Goal: Entertainment & Leisure: Browse casually

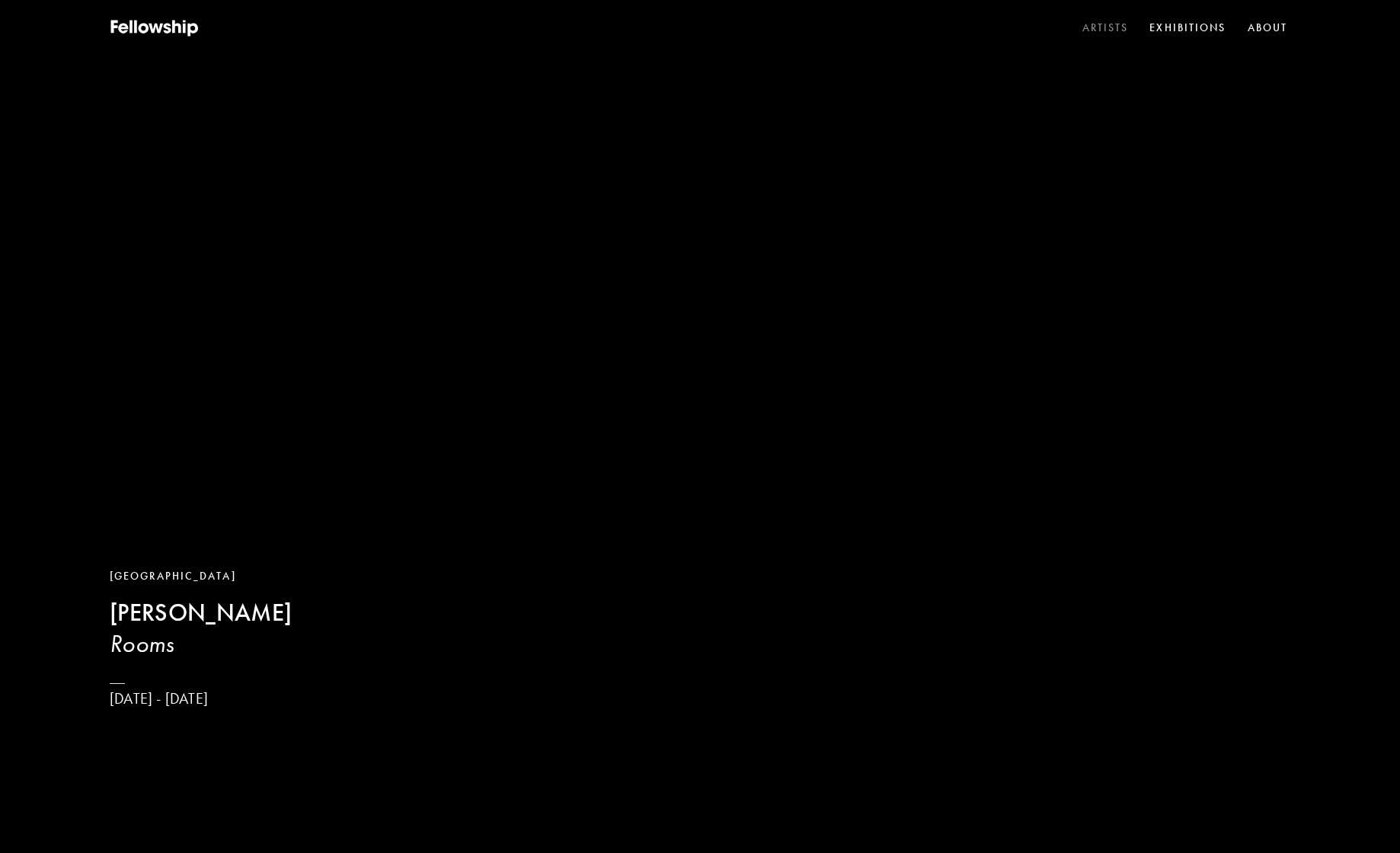
click at [1106, 31] on link "Artists" at bounding box center [1106, 28] width 53 height 23
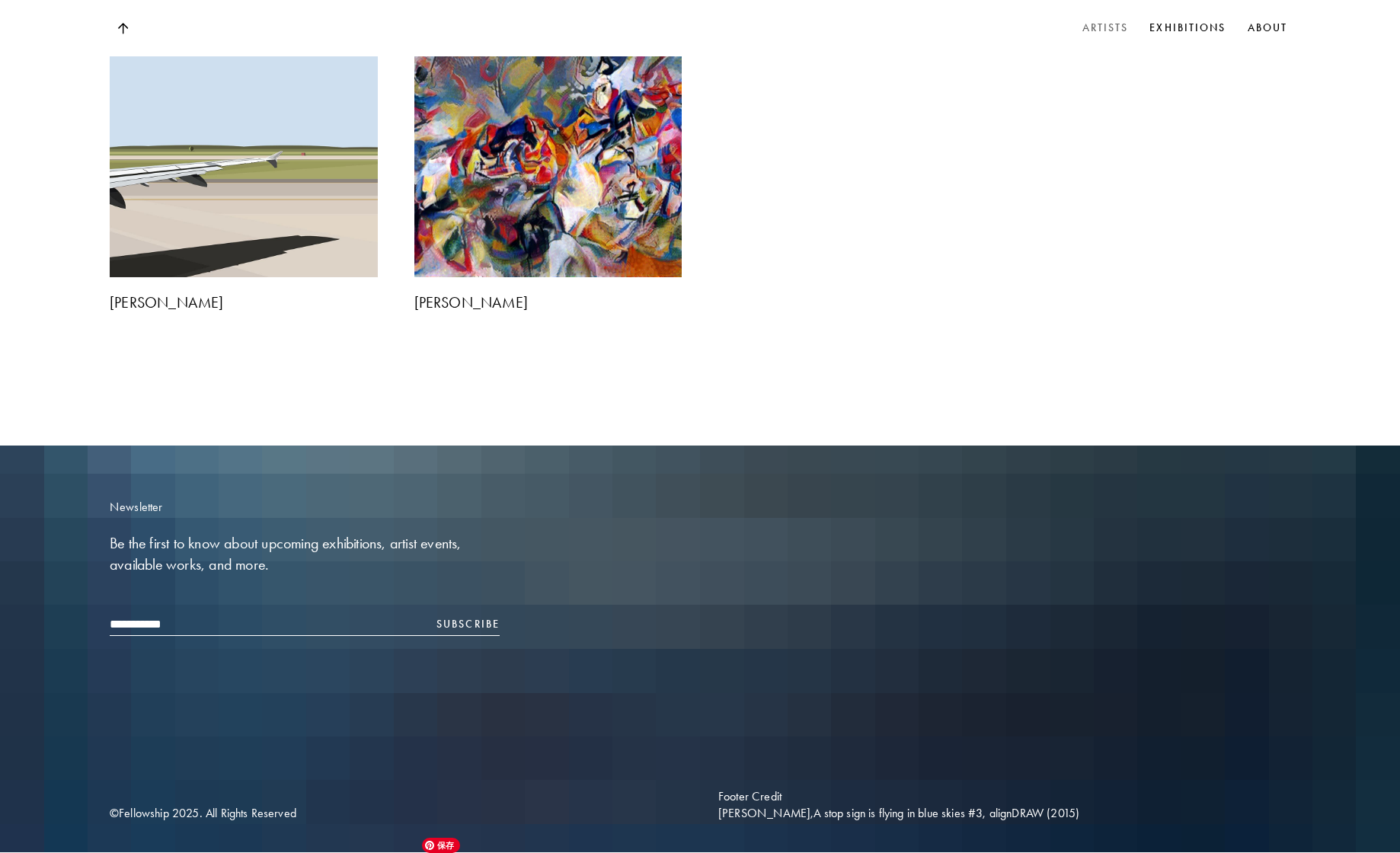
scroll to position [6424, 0]
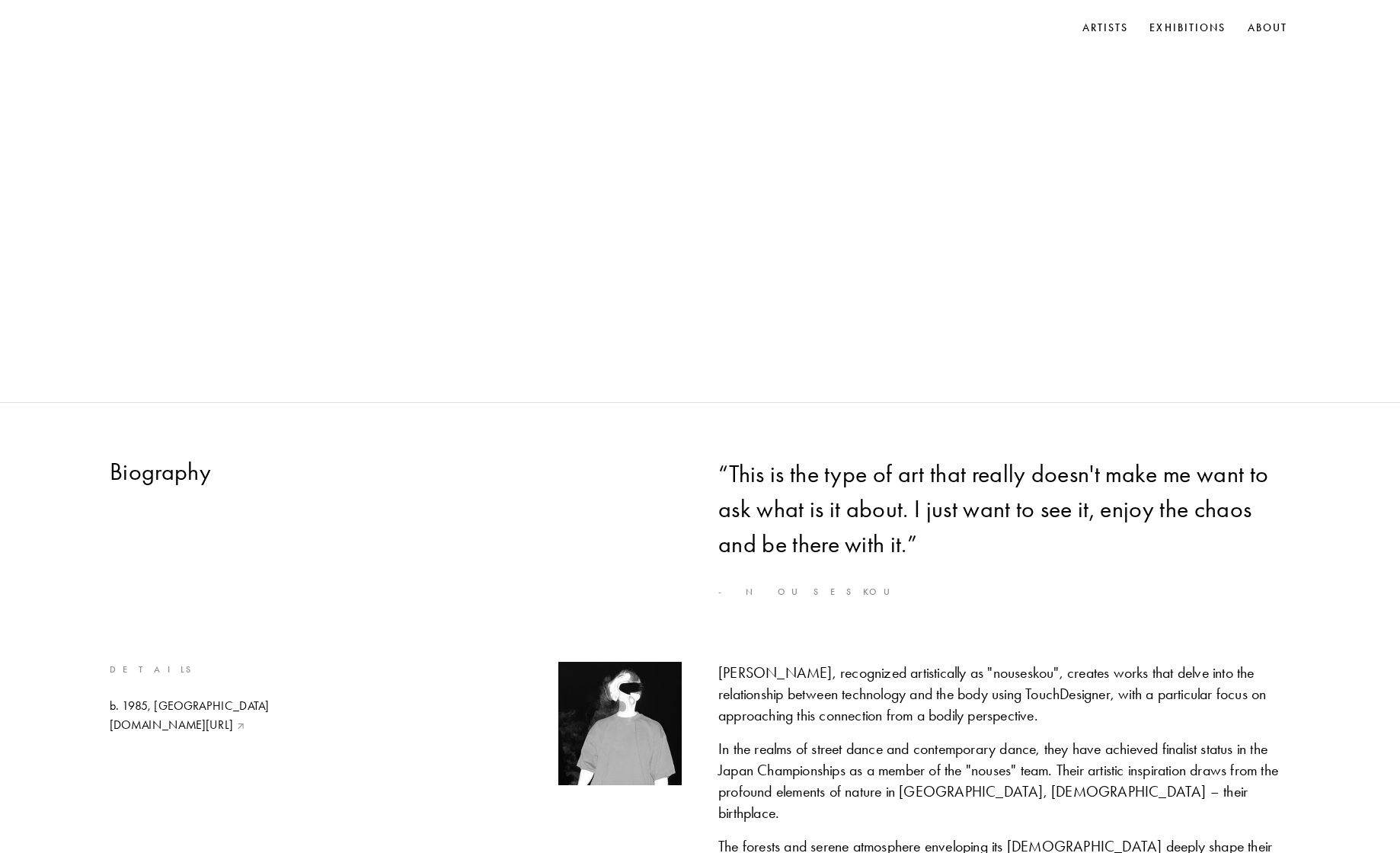
scroll to position [917, 0]
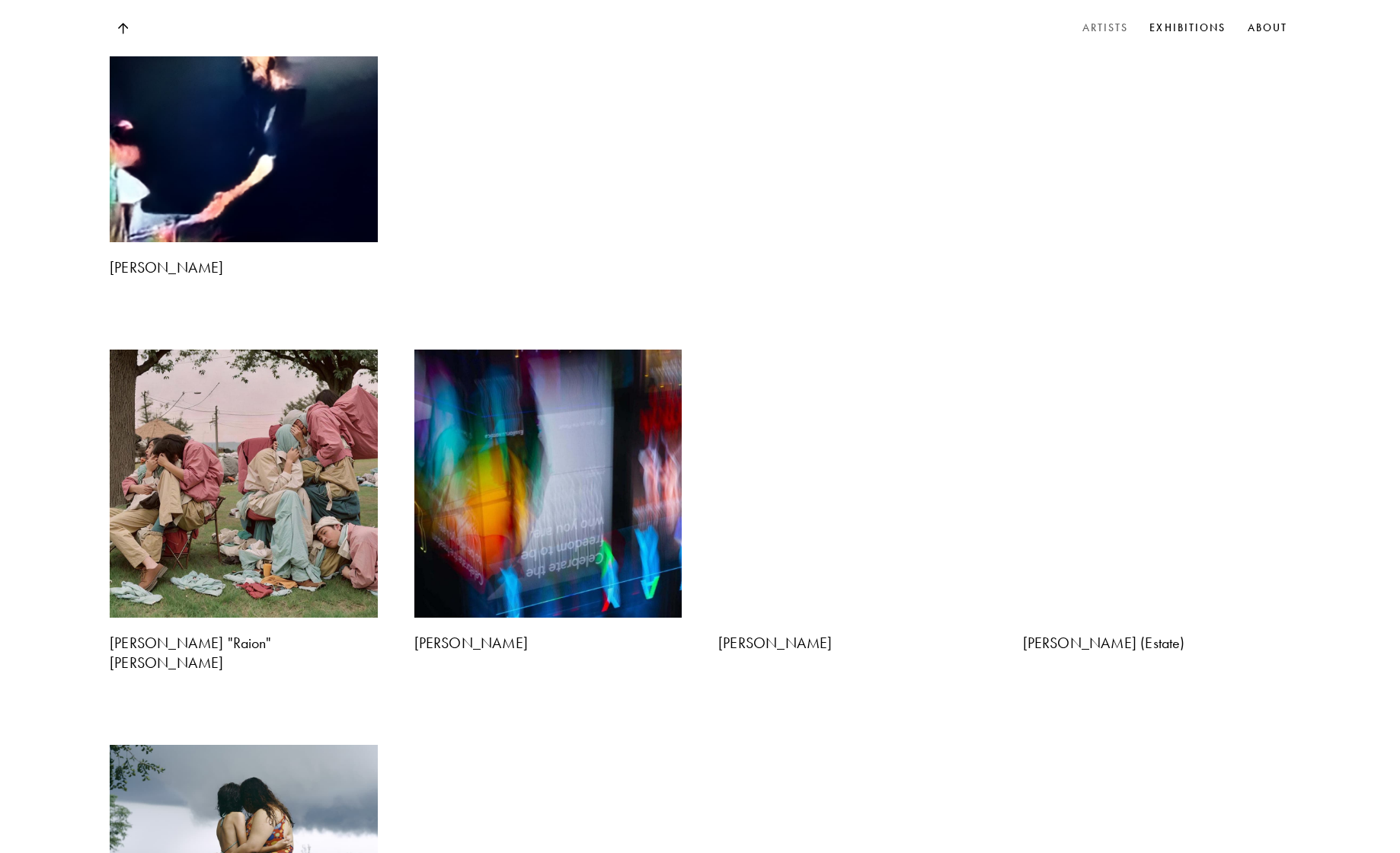
scroll to position [3578, 0]
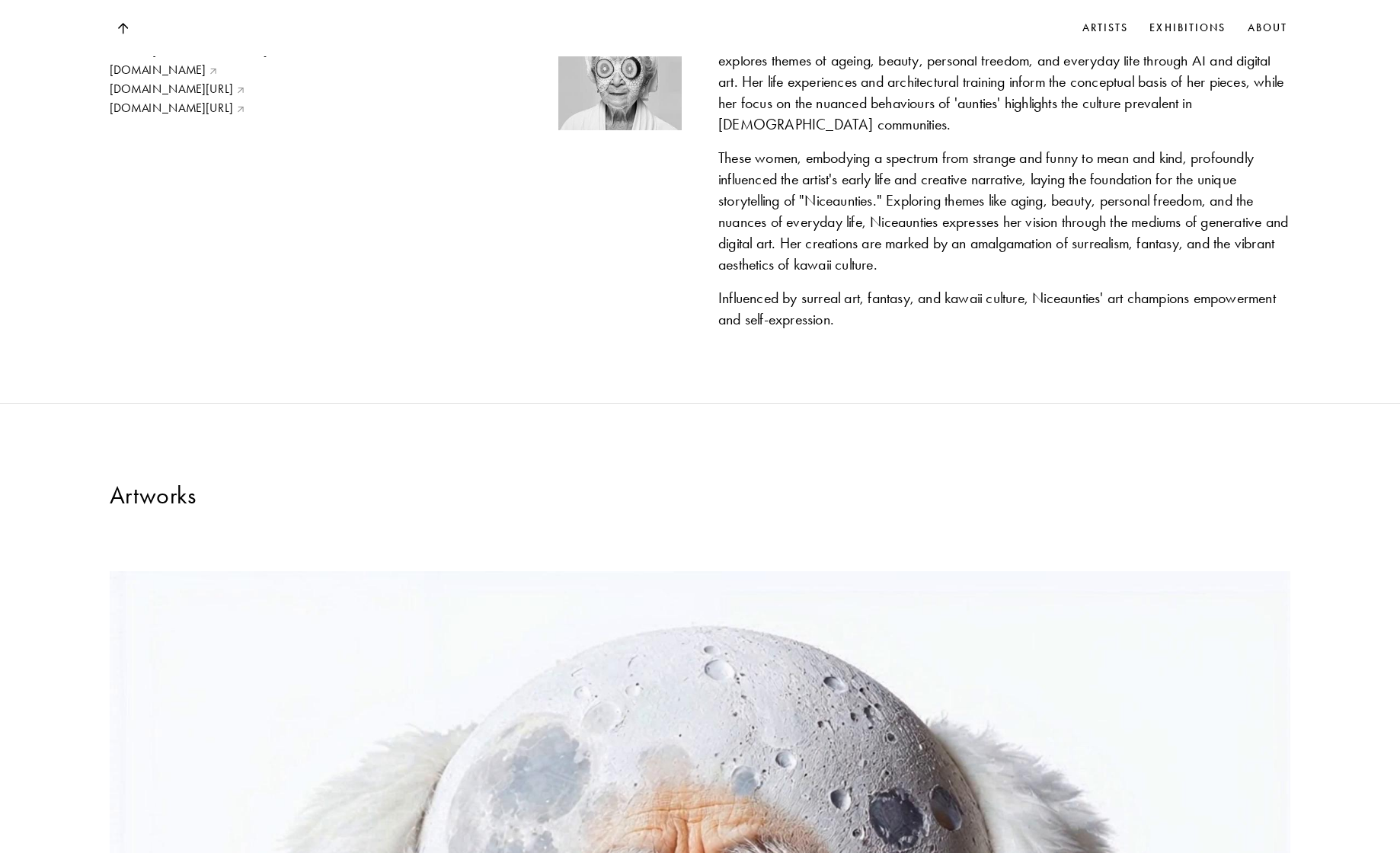
scroll to position [1635, 0]
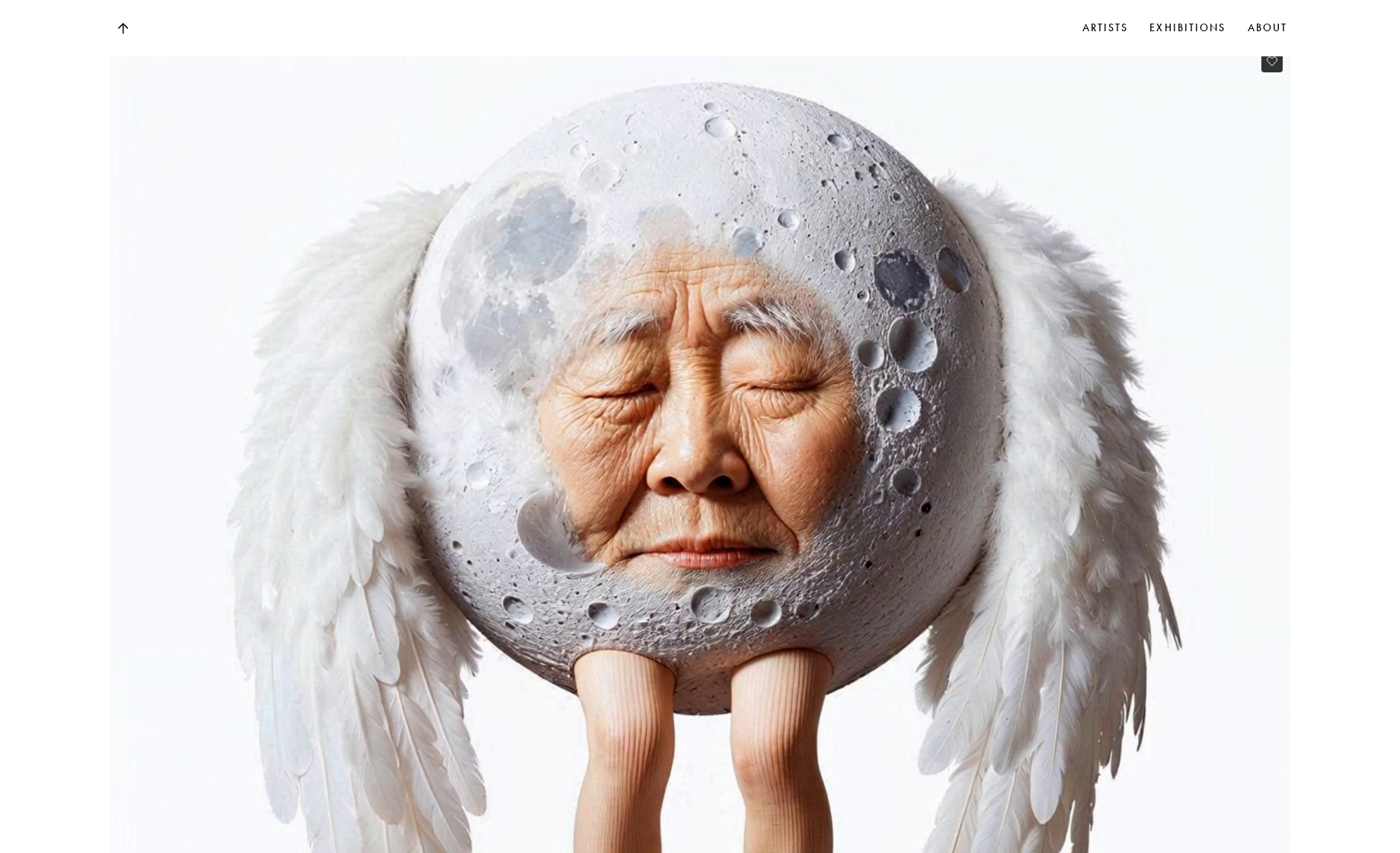
click at [555, 383] on video at bounding box center [700, 633] width 1216 height 1216
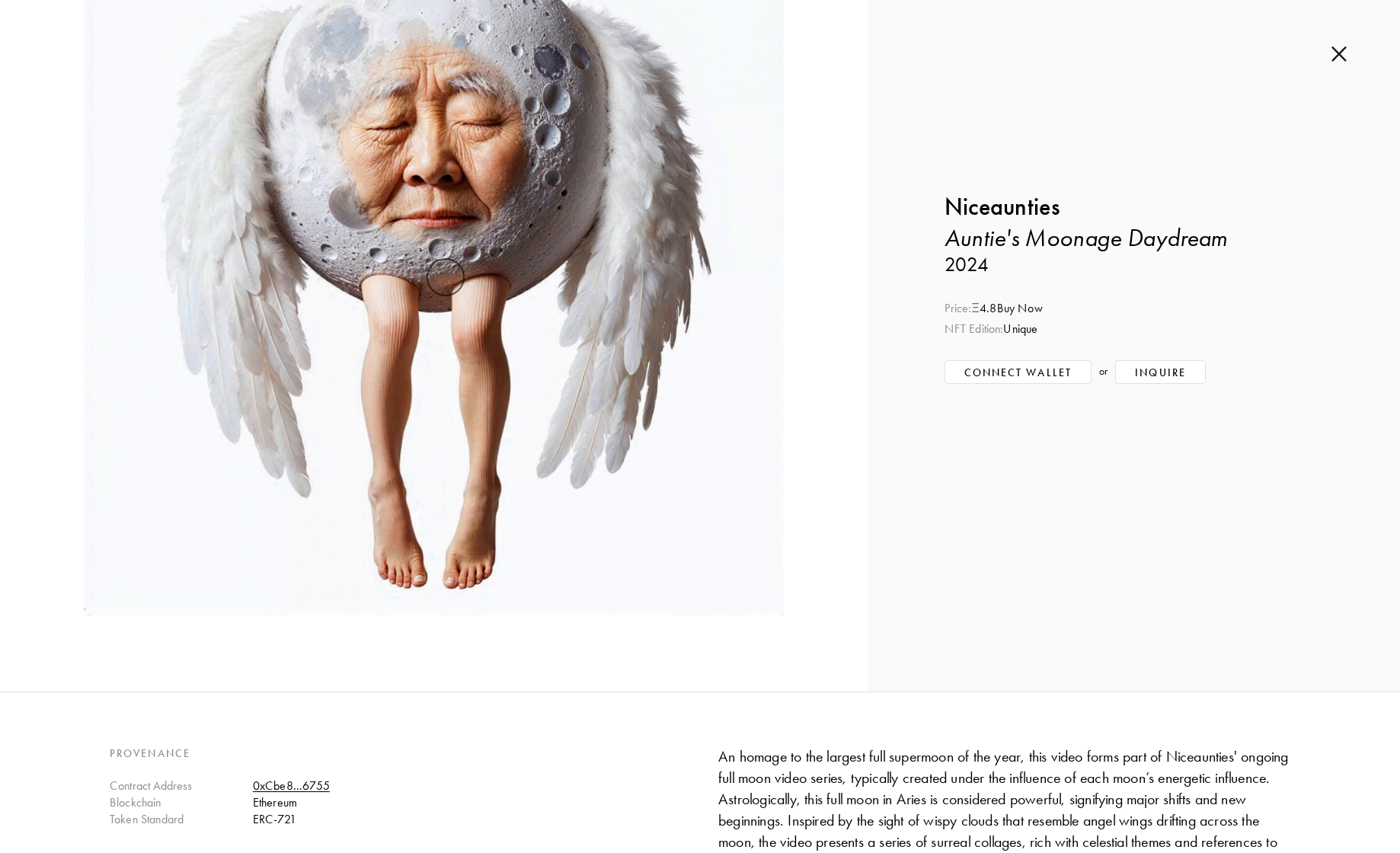
scroll to position [151, 0]
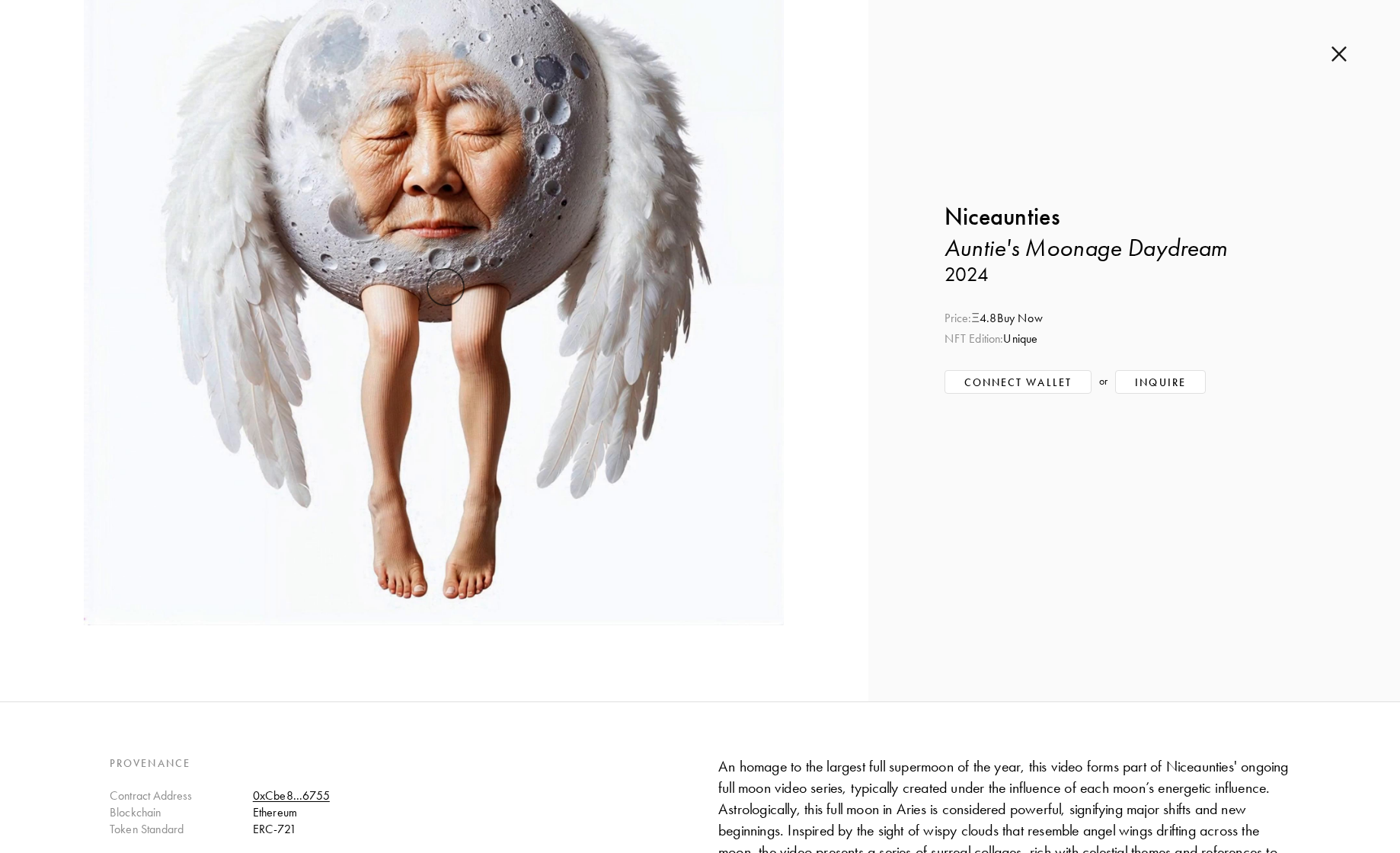
click at [1344, 58] on img at bounding box center [1338, 54] width 15 height 17
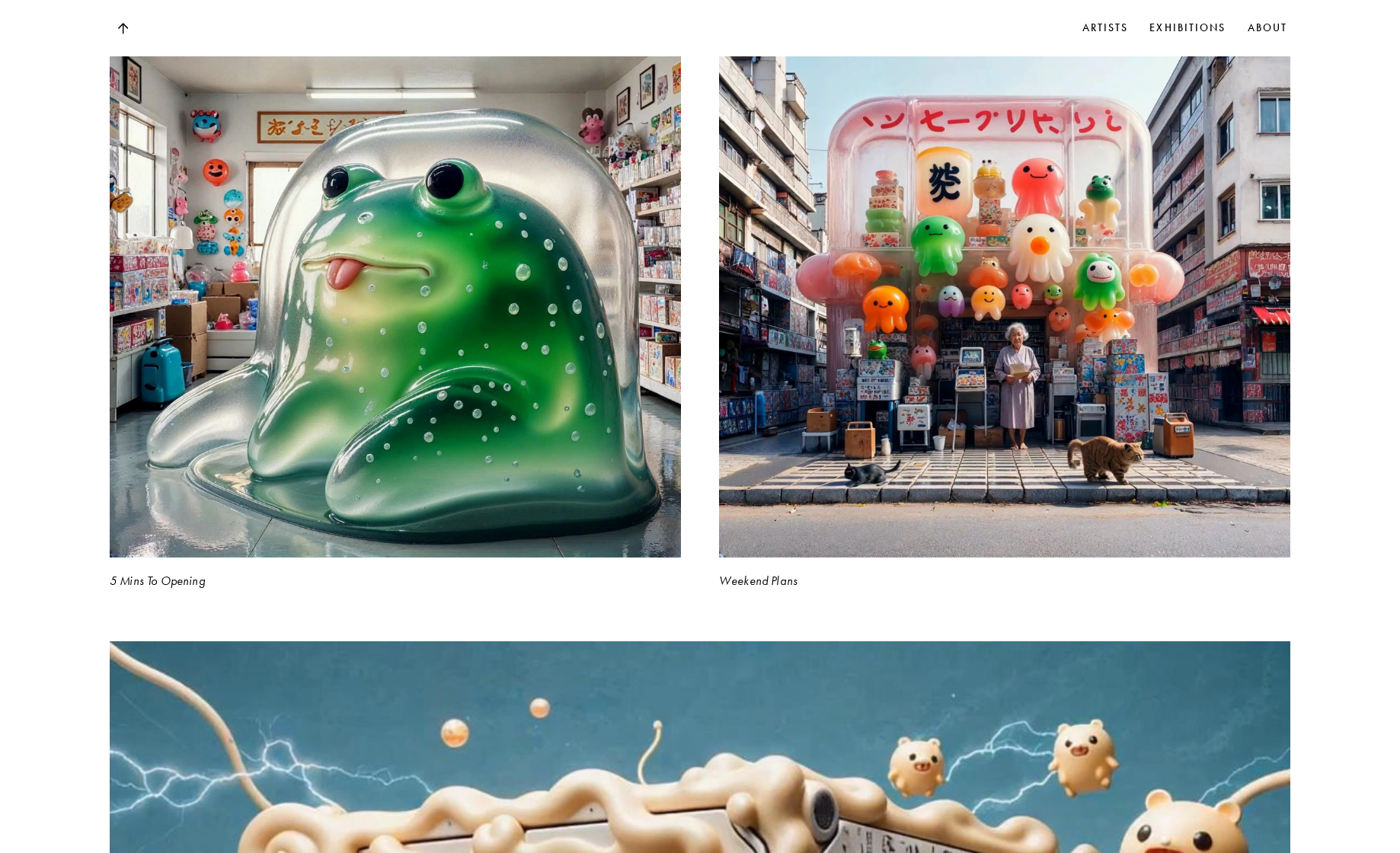
scroll to position [3183, 0]
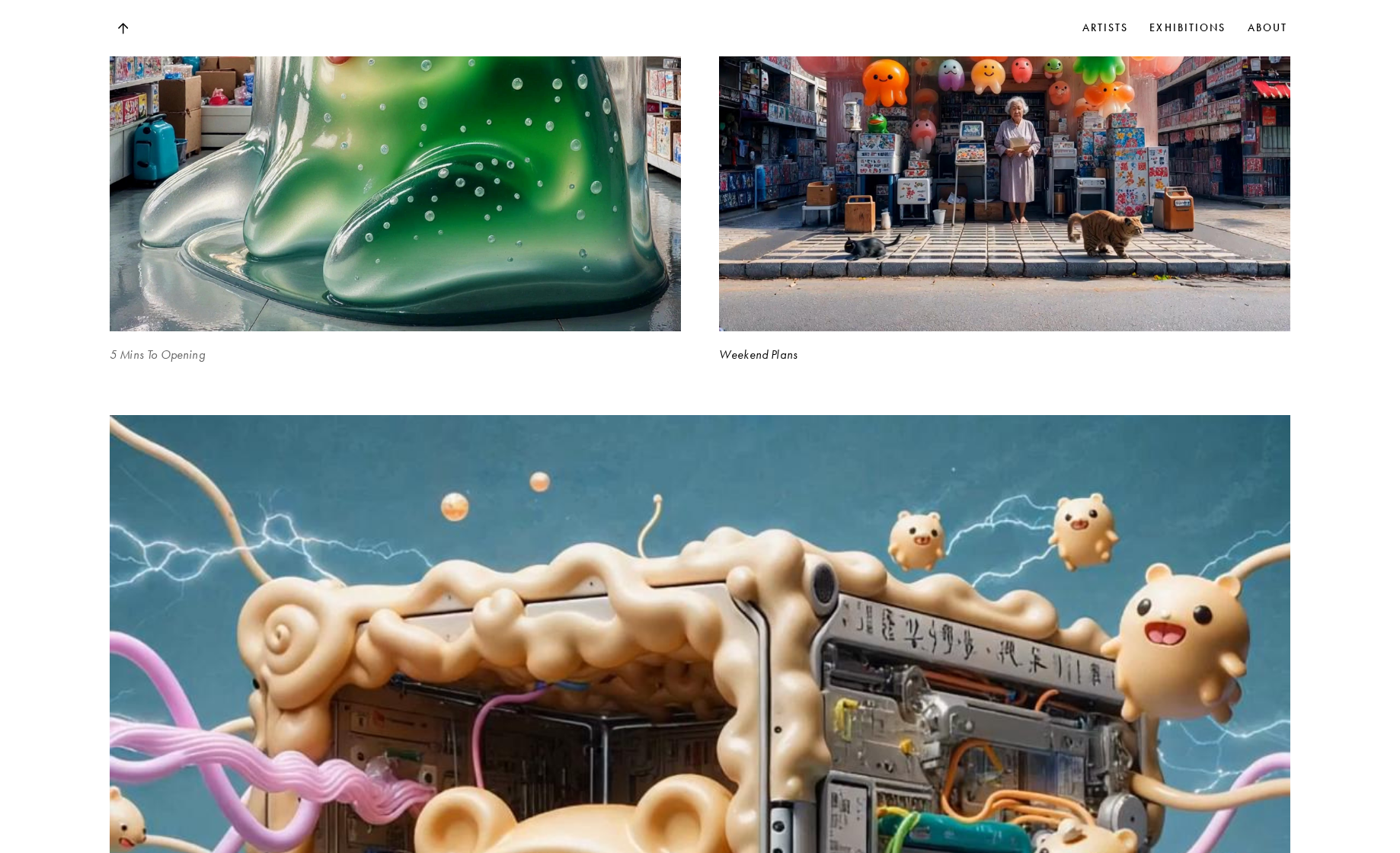
click at [376, 232] on video at bounding box center [396, 46] width 589 height 589
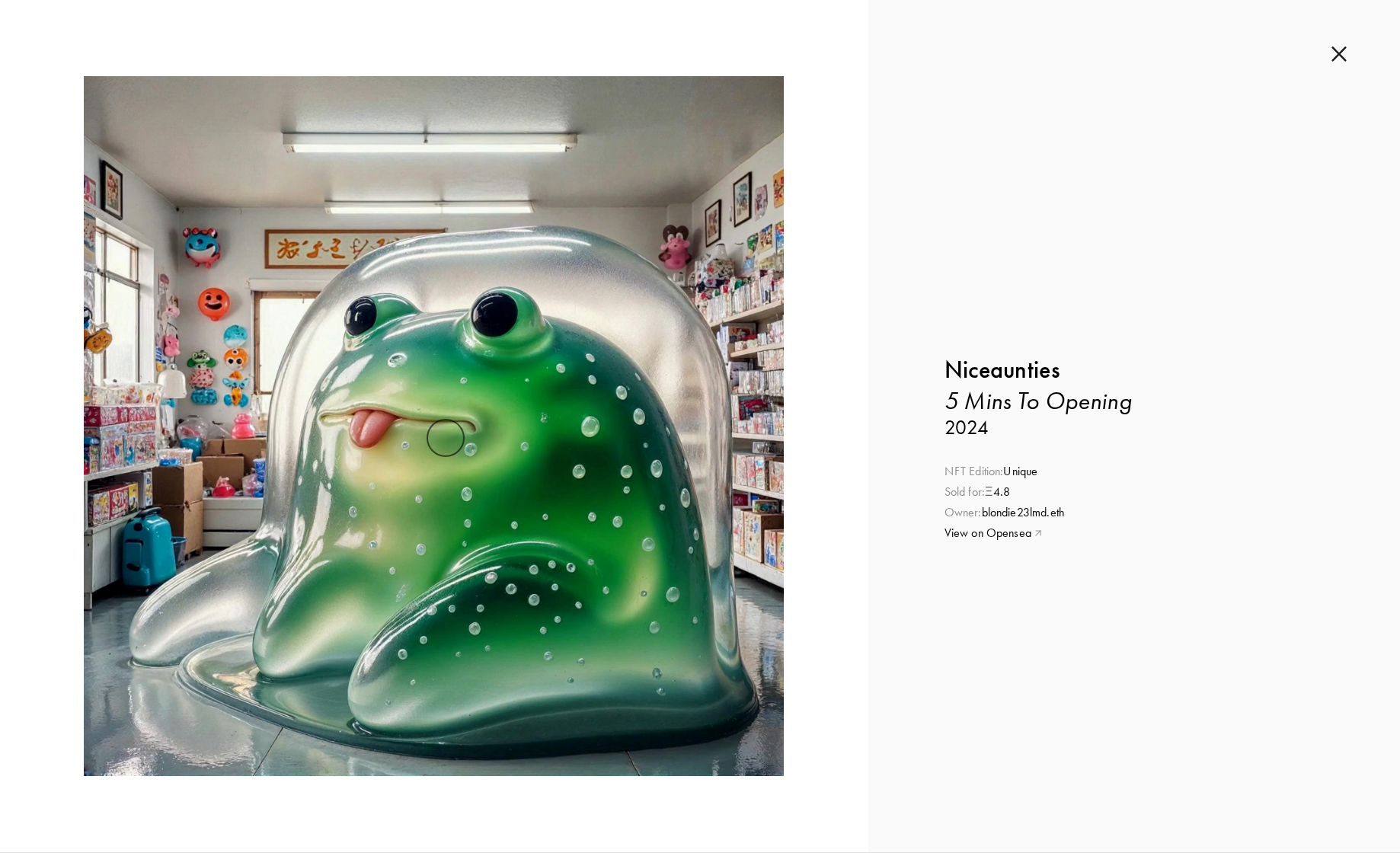
scroll to position [278, 0]
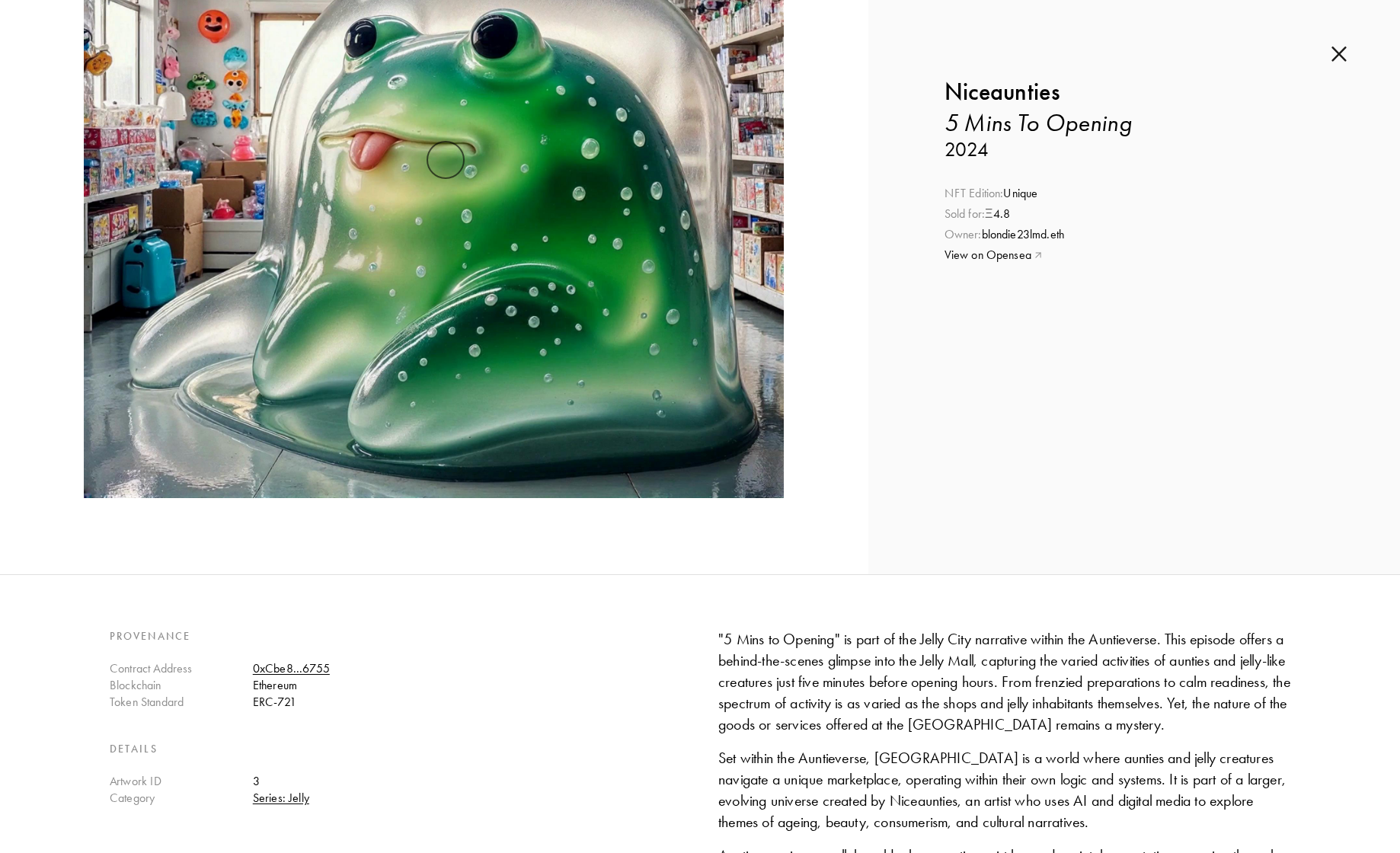
click at [1338, 51] on img at bounding box center [1338, 54] width 15 height 17
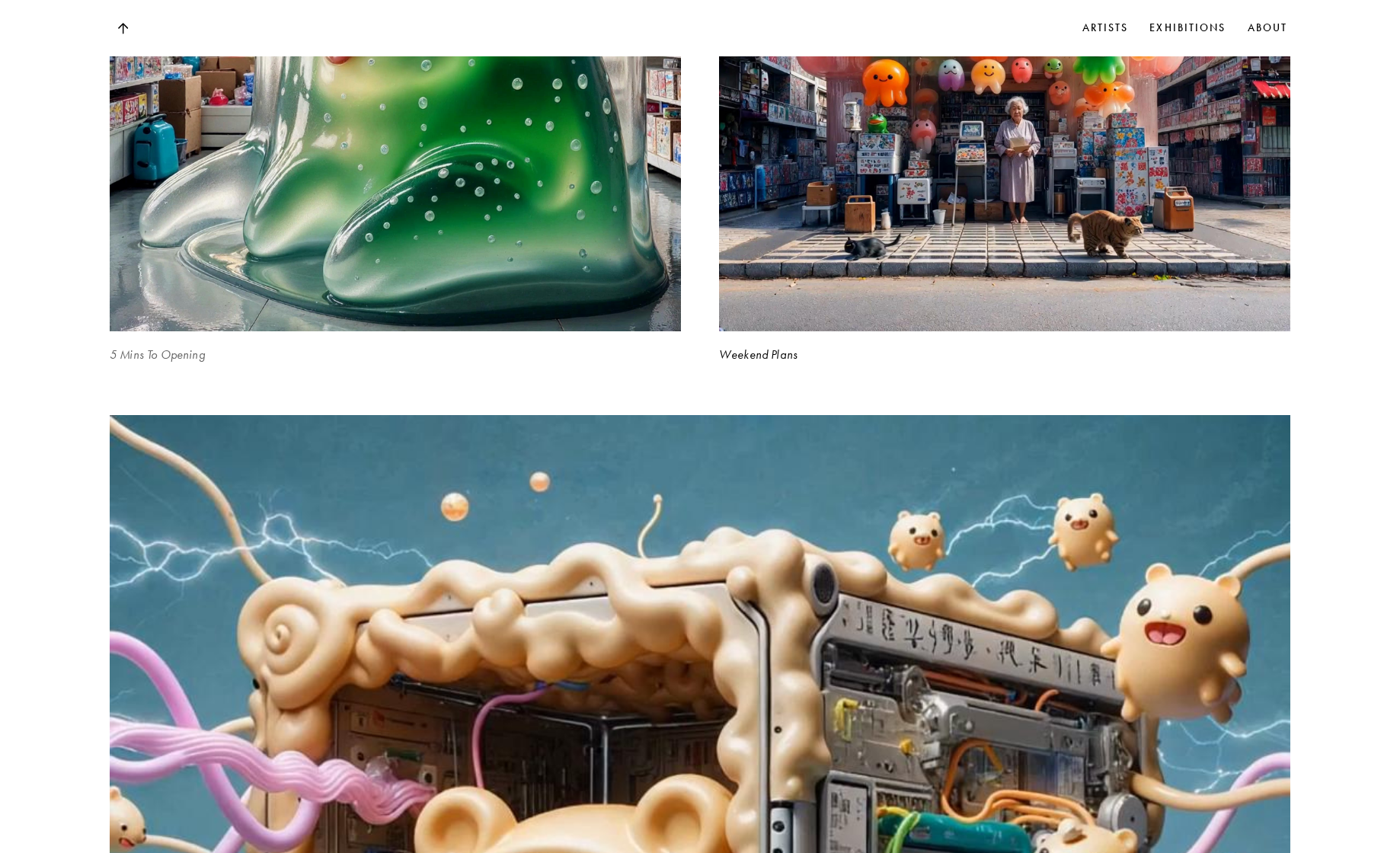
click at [407, 201] on video at bounding box center [396, 46] width 589 height 589
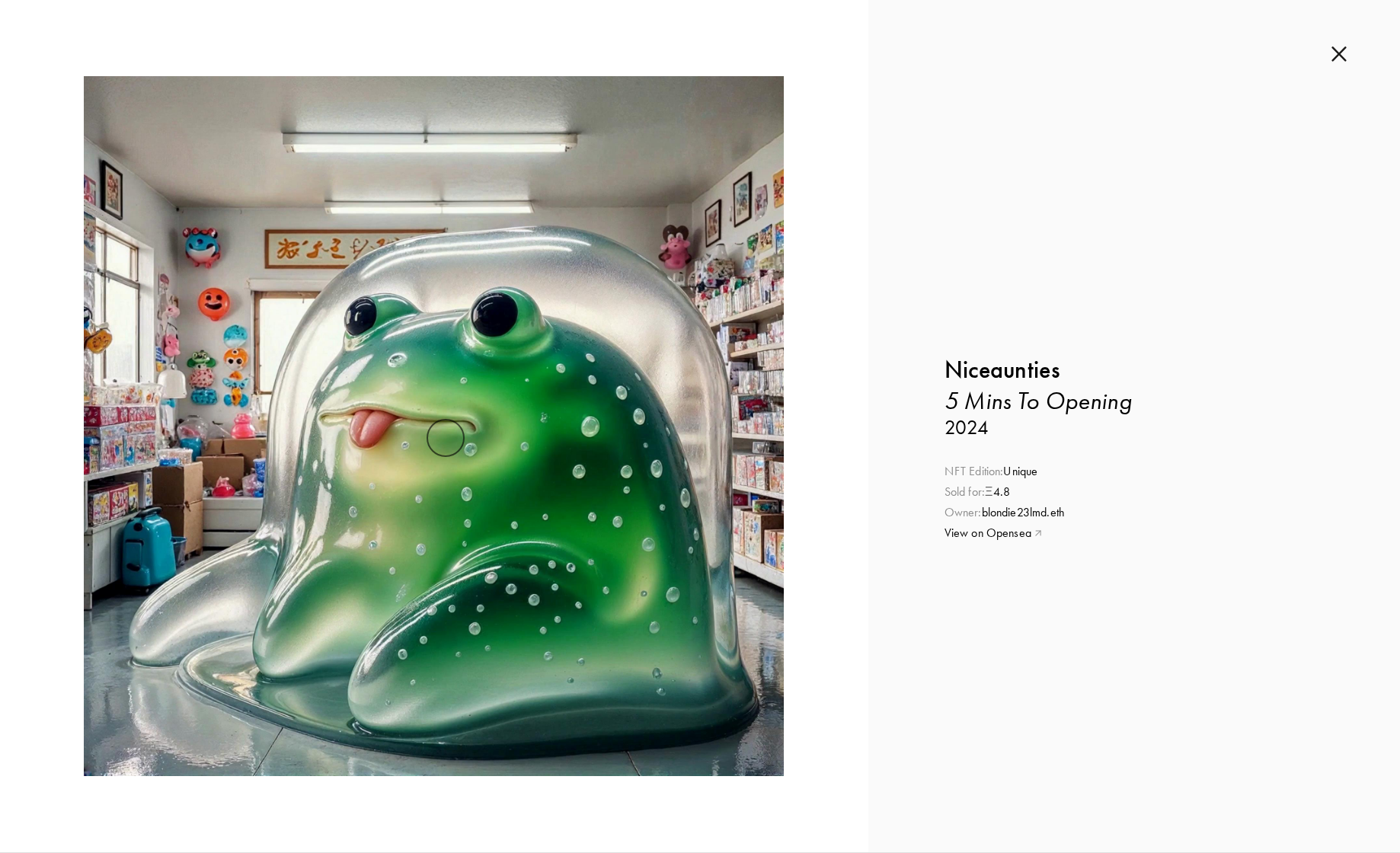
click at [842, 350] on div at bounding box center [434, 426] width 868 height 853
click at [350, 258] on video at bounding box center [434, 426] width 716 height 700
click at [1337, 53] on img at bounding box center [1338, 54] width 15 height 17
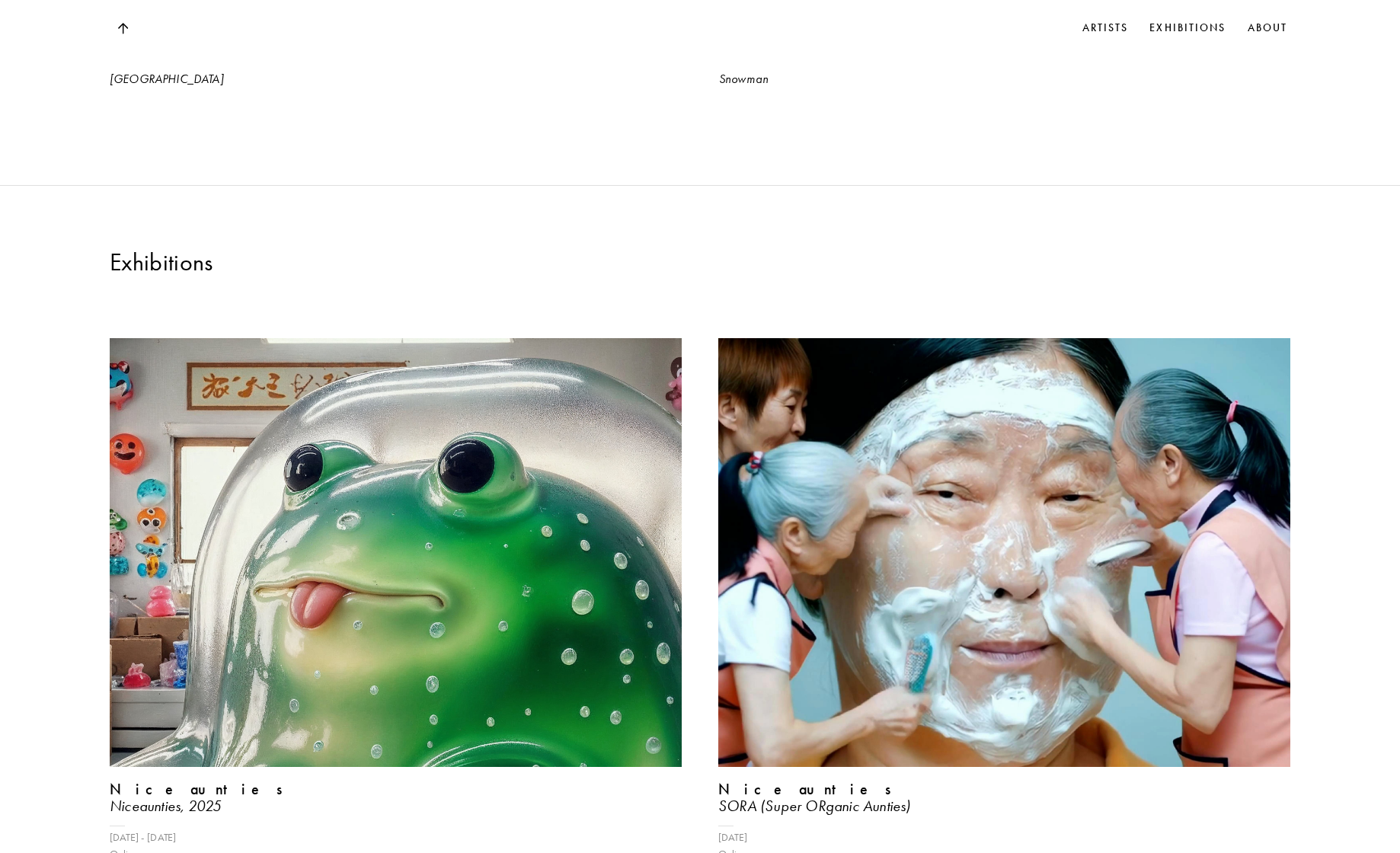
scroll to position [5615, 0]
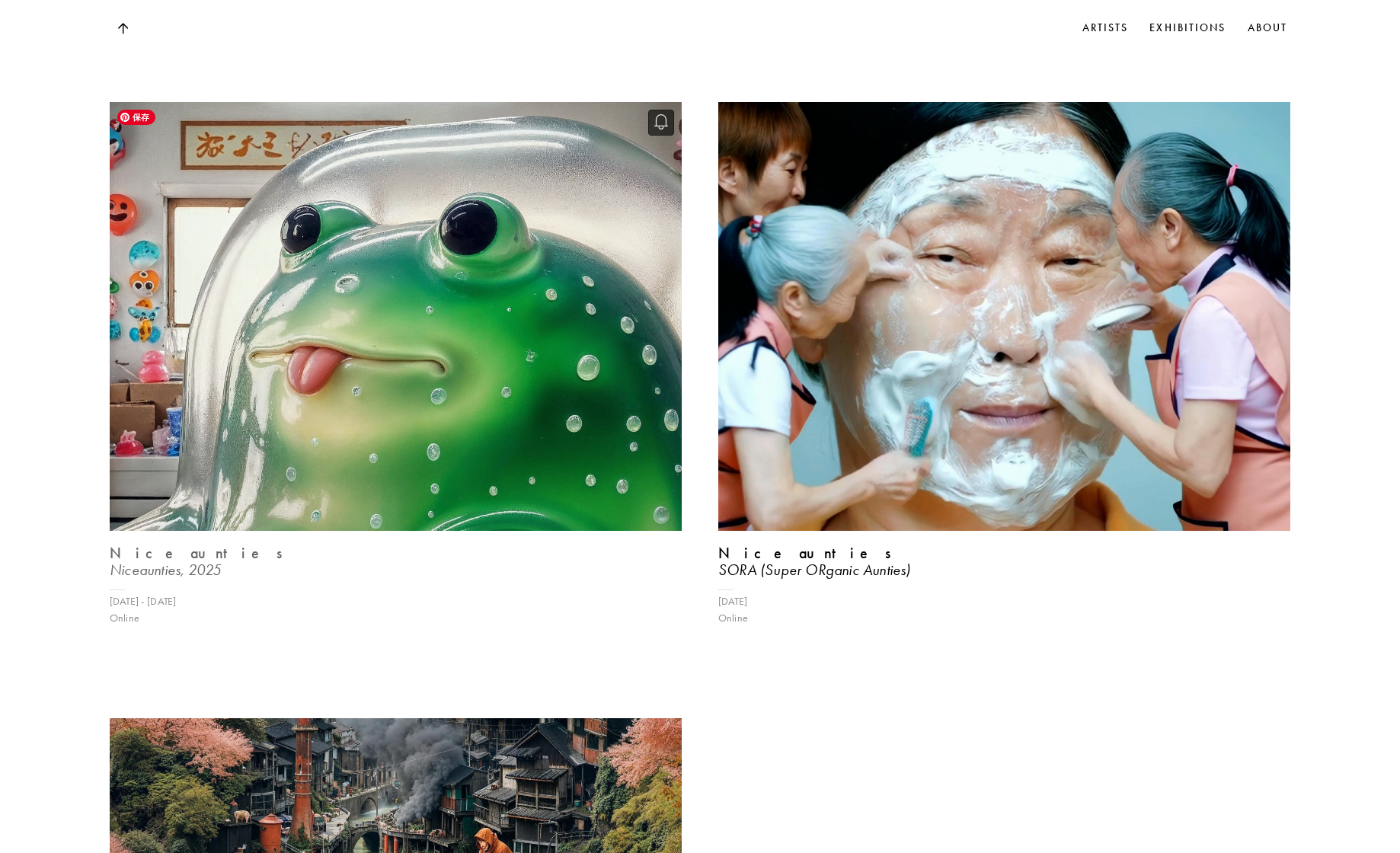
click at [291, 333] on img at bounding box center [396, 317] width 590 height 442
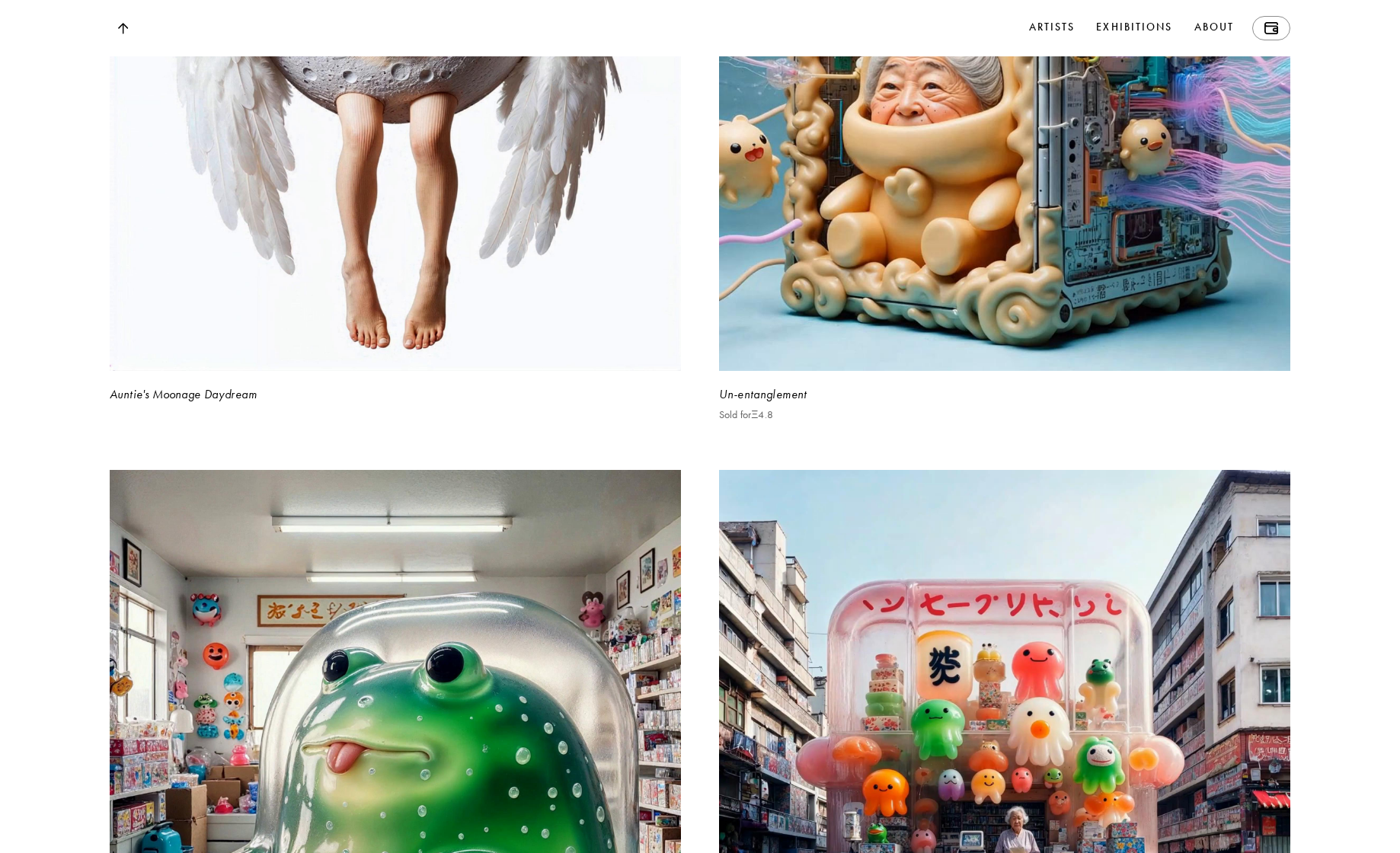
scroll to position [2401, 0]
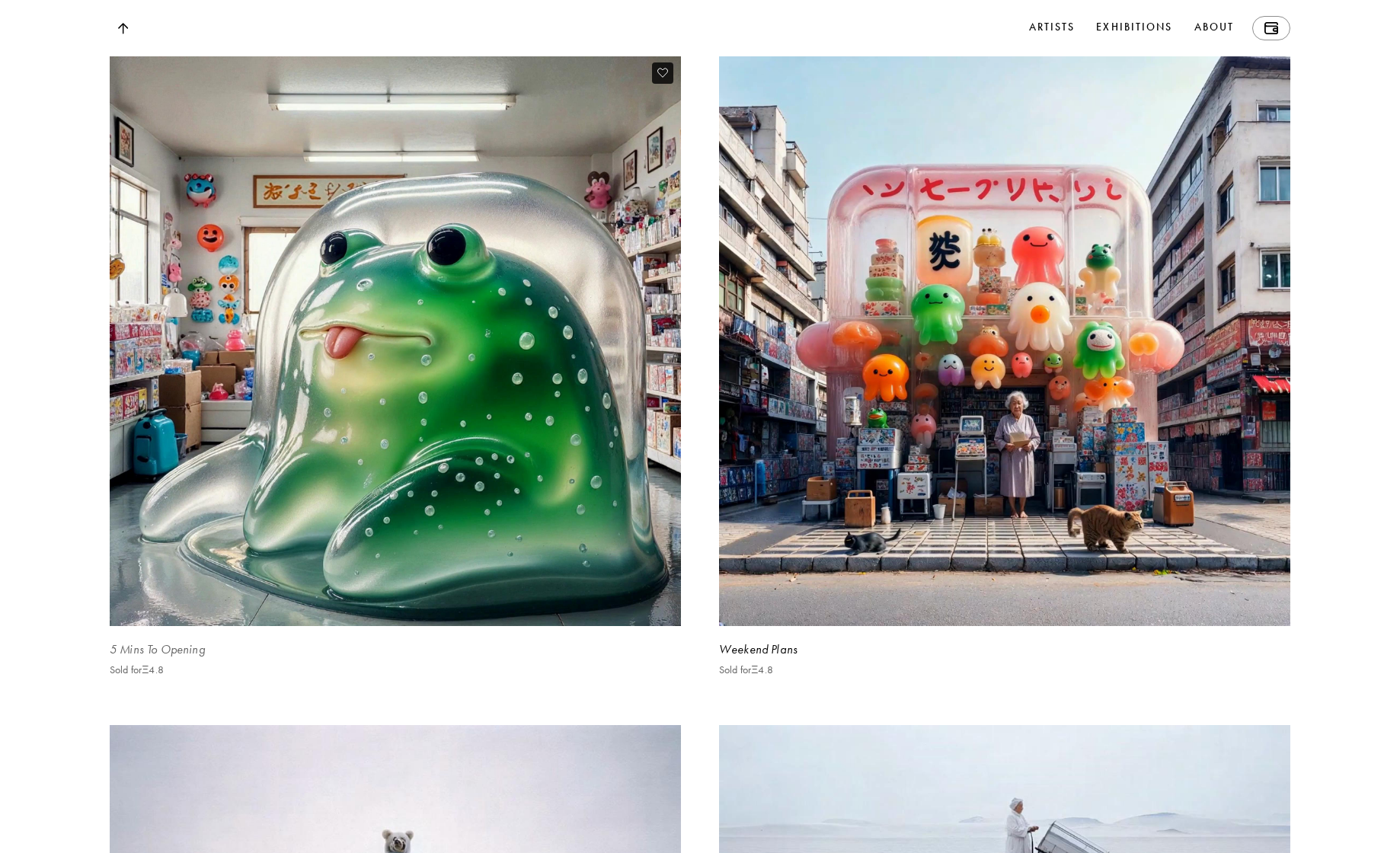
click at [372, 375] on video at bounding box center [396, 341] width 589 height 589
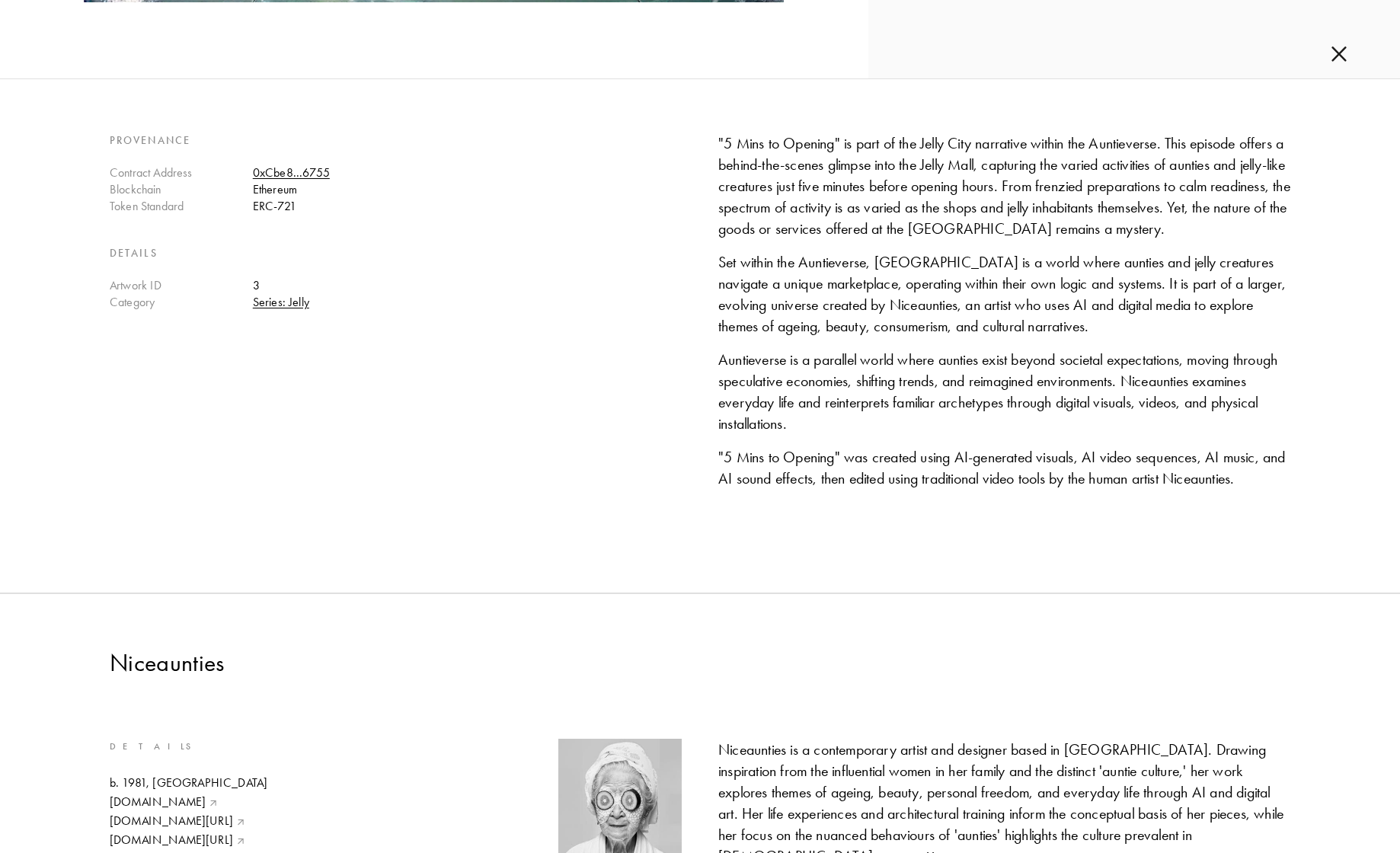
scroll to position [2401, 0]
click at [356, 478] on div "Provenance Contract Address 0xCbe8...6755 Blockchain Ethereum Token Standard ER…" at bounding box center [395, 317] width 572 height 369
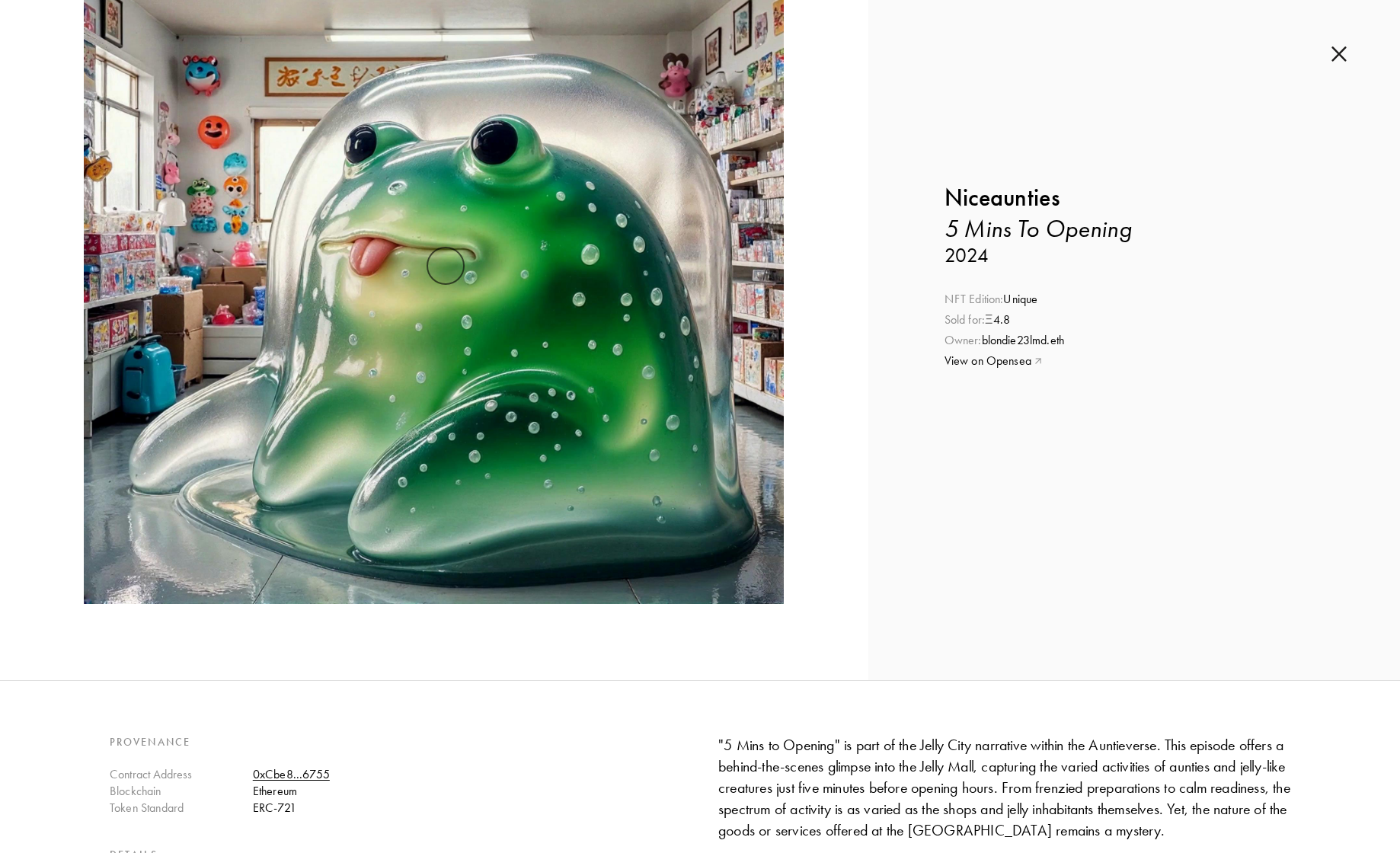
scroll to position [0, 0]
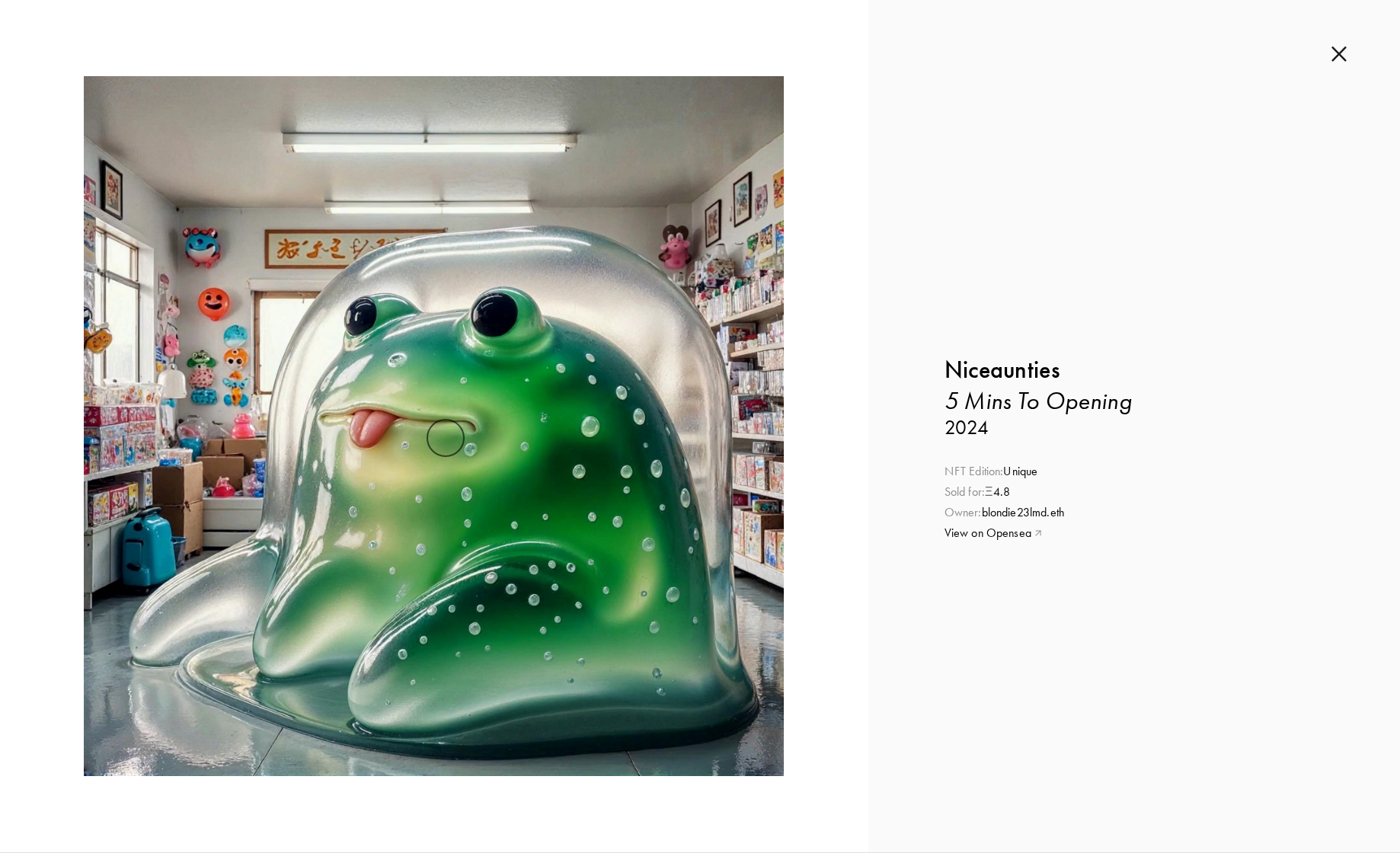
click at [1343, 57] on img at bounding box center [1338, 54] width 15 height 17
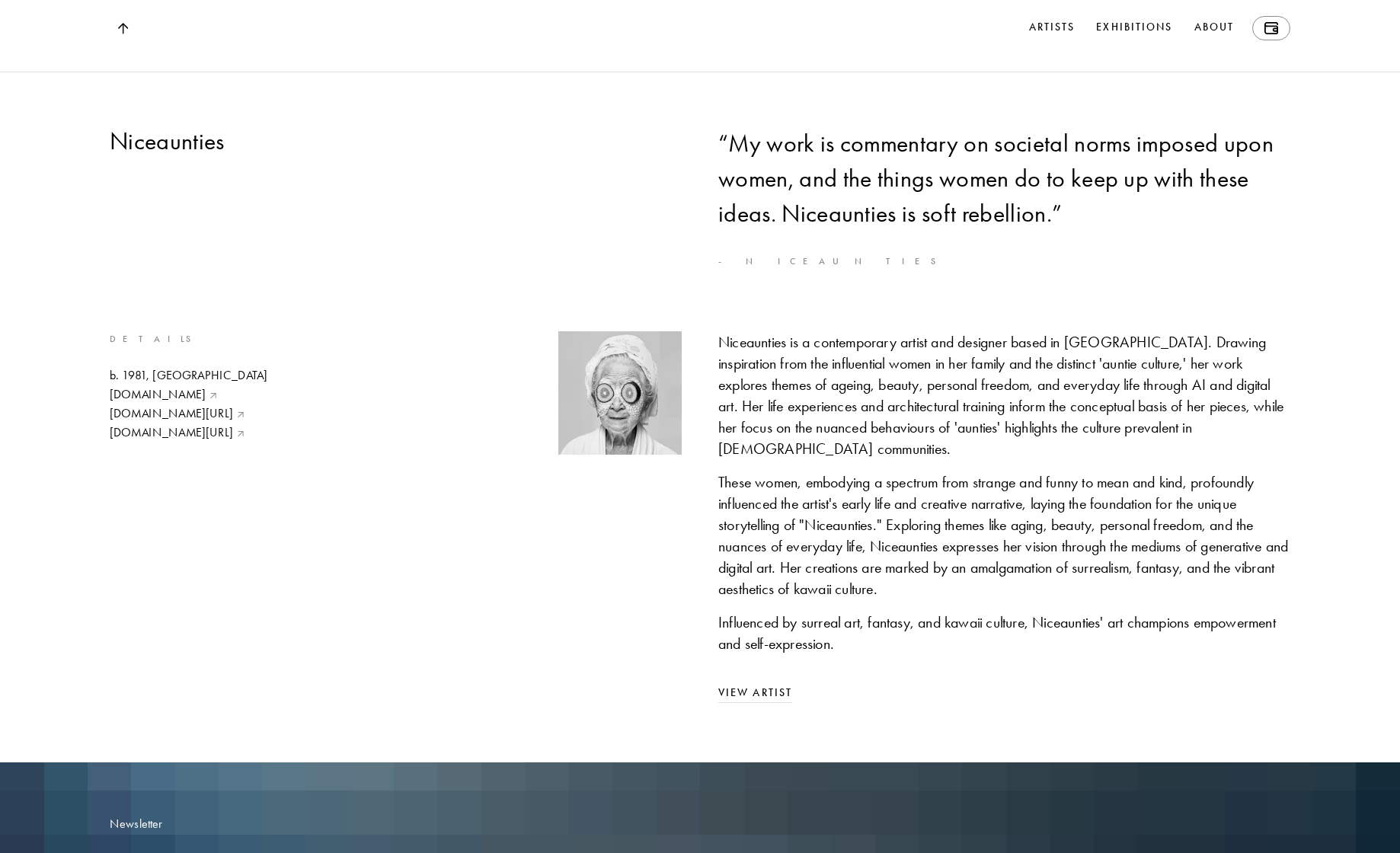
scroll to position [3788, 0]
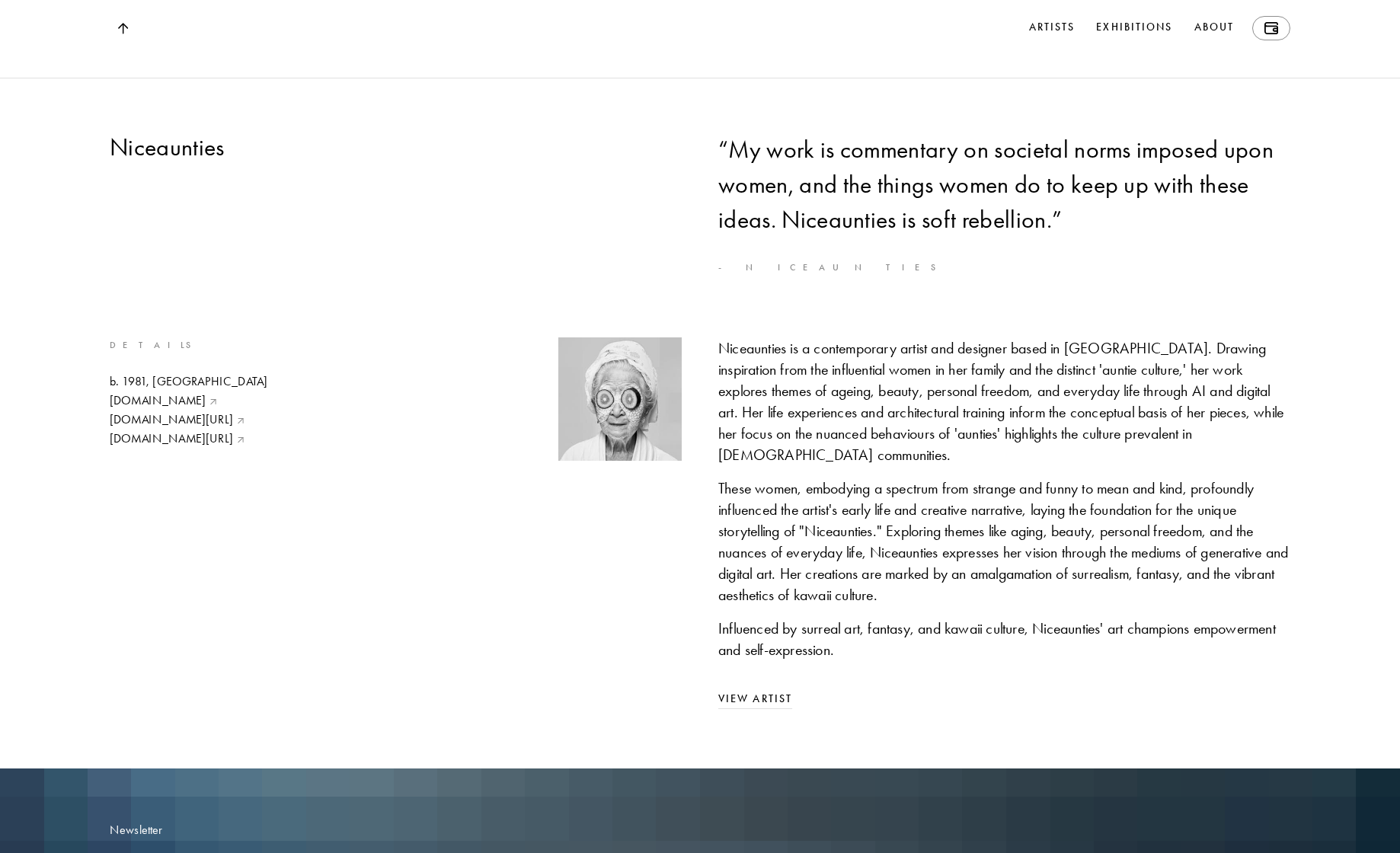
click at [175, 162] on h2 "Niceaunties" at bounding box center [395, 146] width 572 height 31
copy h2 "Niceaunties"
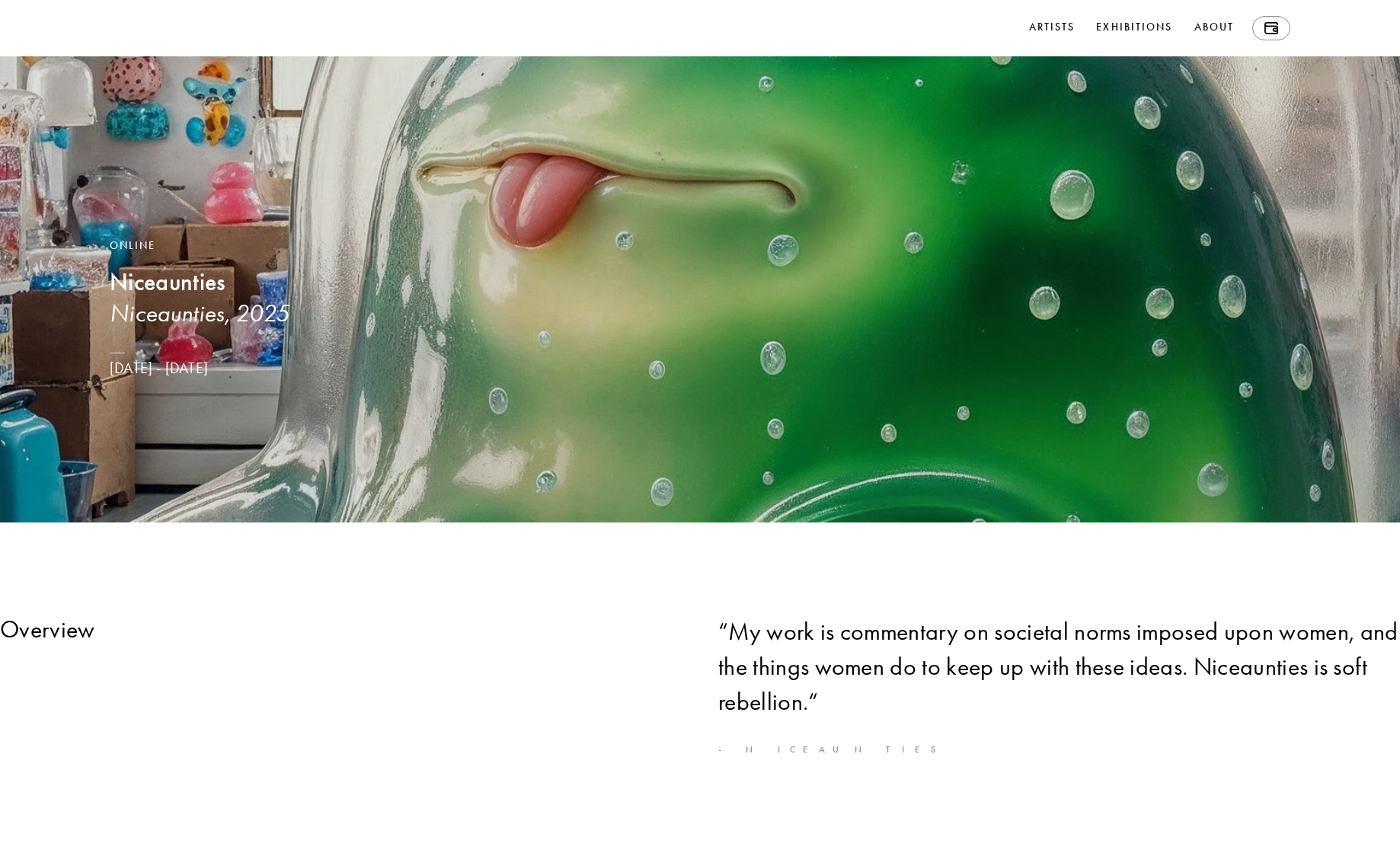
scroll to position [0, 0]
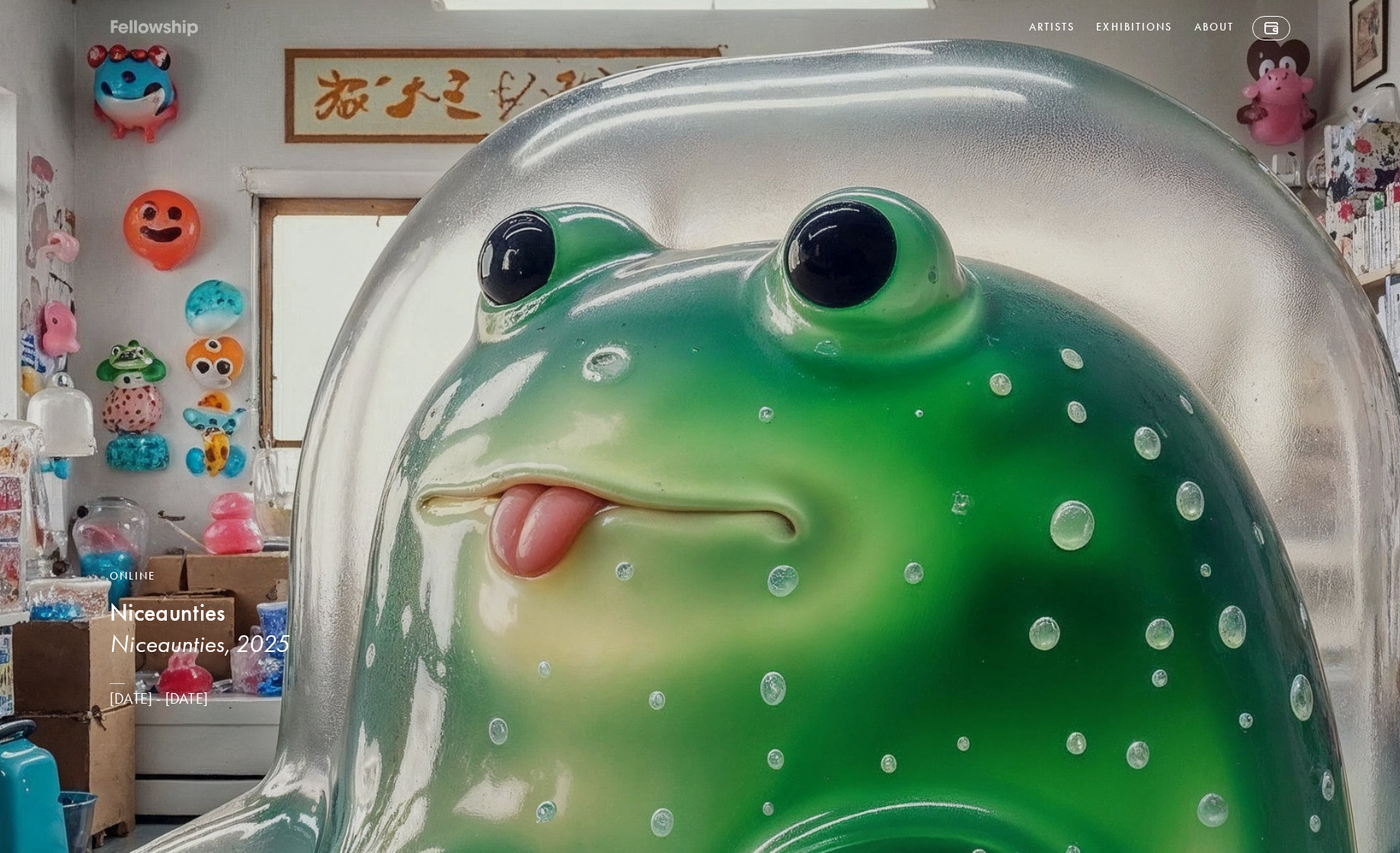
click at [168, 33] on icon at bounding box center [168, 28] width 8 height 11
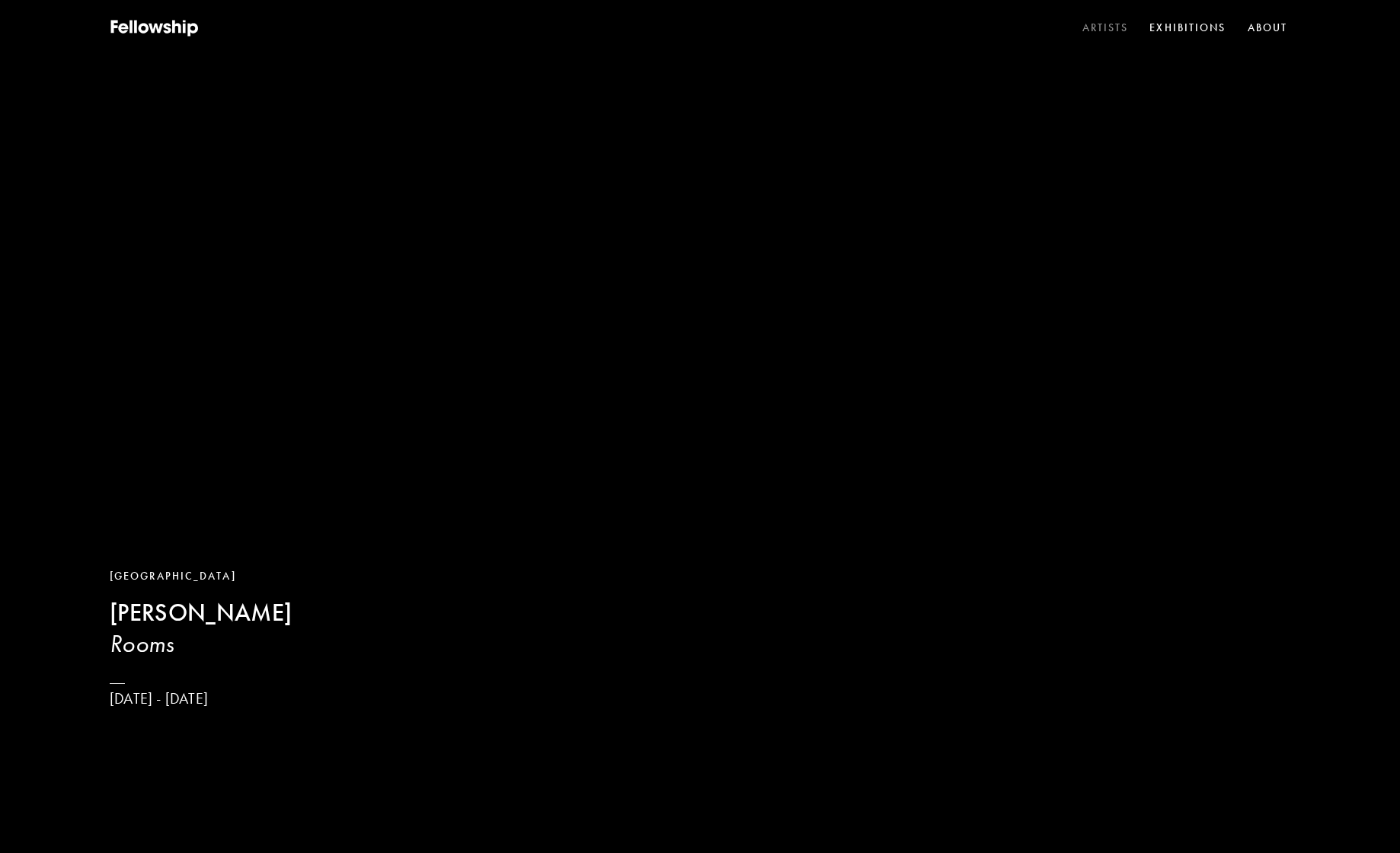
click at [1098, 28] on link "Artists" at bounding box center [1106, 28] width 53 height 23
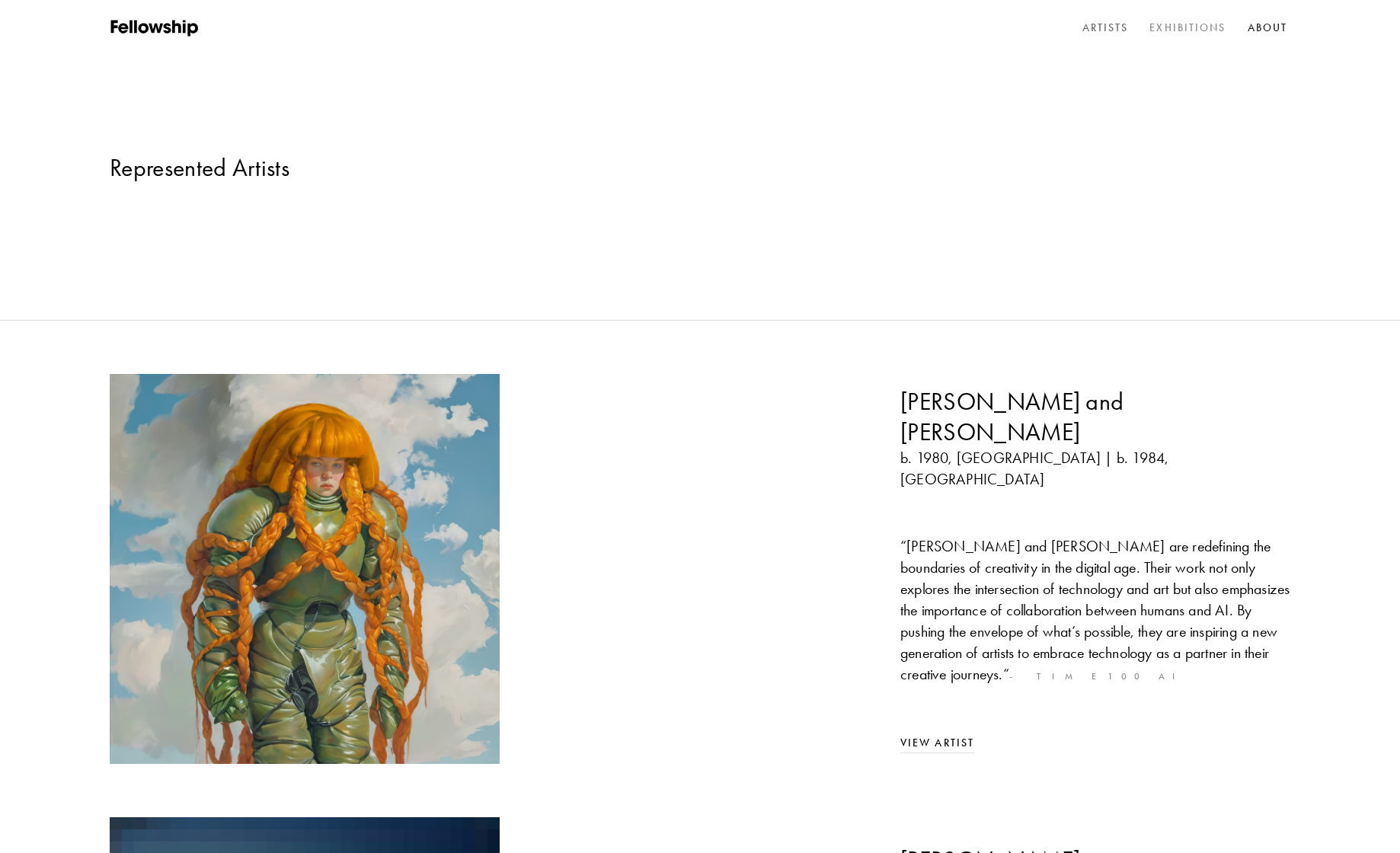
click at [1193, 28] on link "Exhibitions" at bounding box center [1187, 28] width 82 height 23
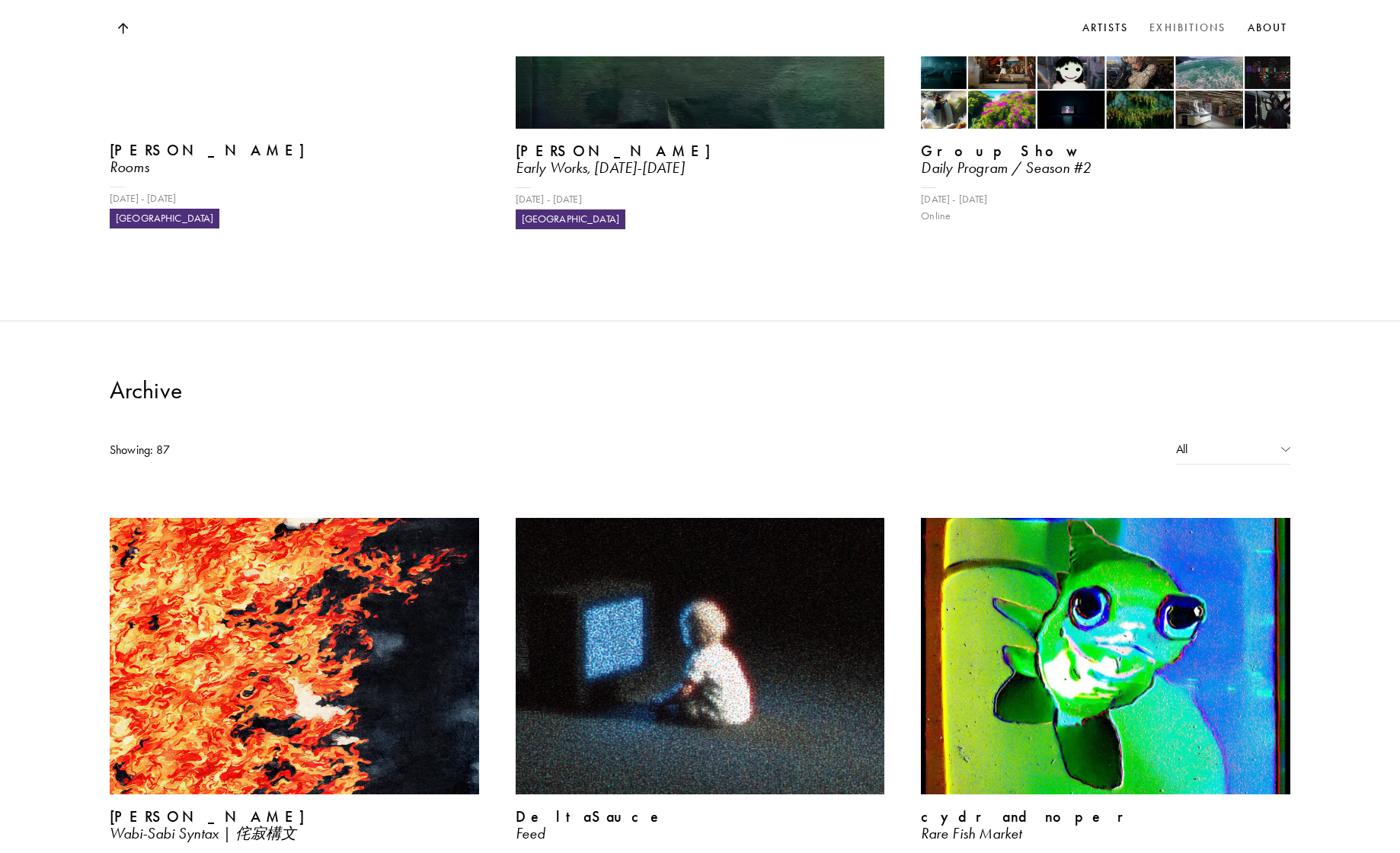
scroll to position [1452, 0]
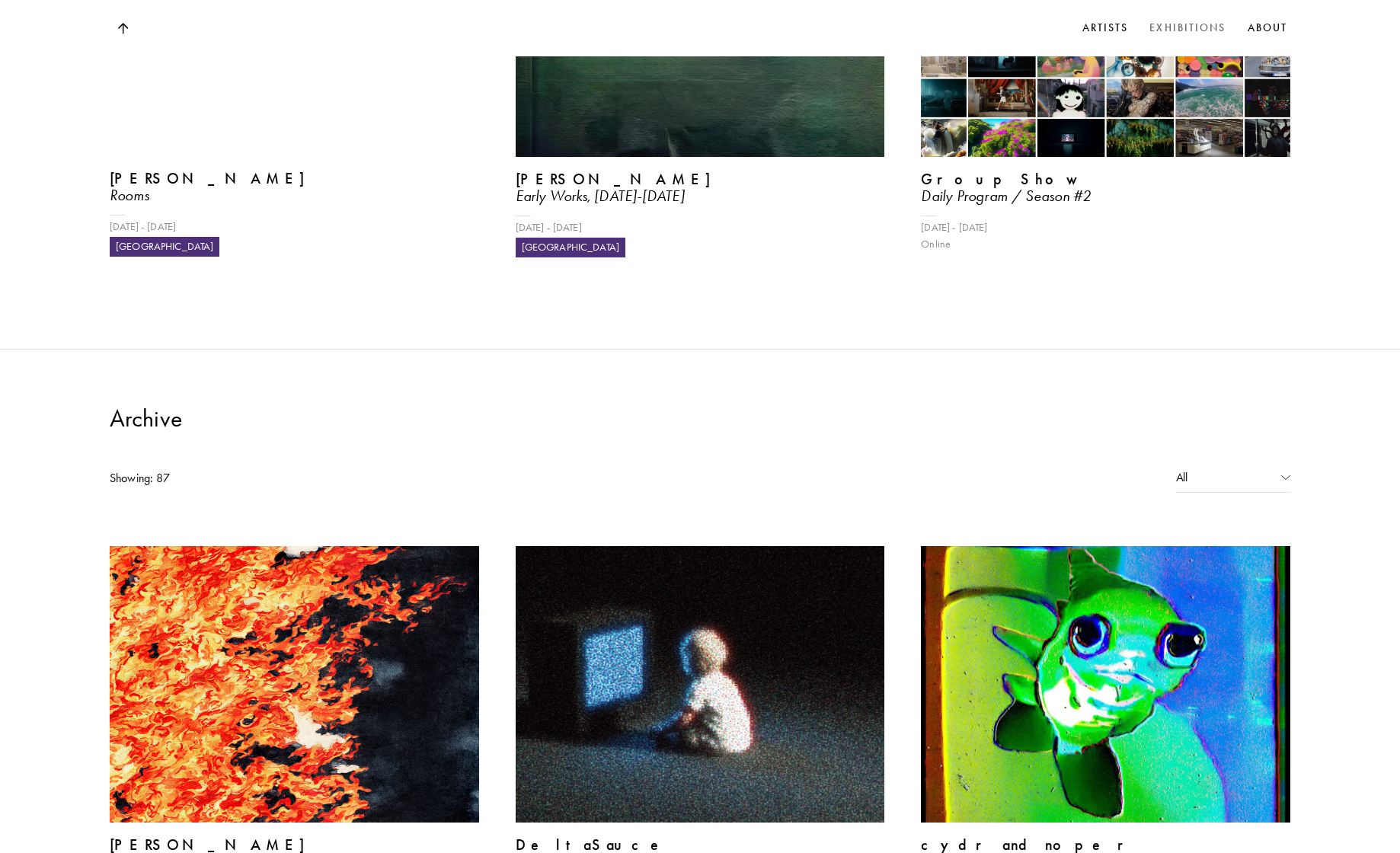
click at [1218, 464] on div "All" at bounding box center [1233, 478] width 115 height 29
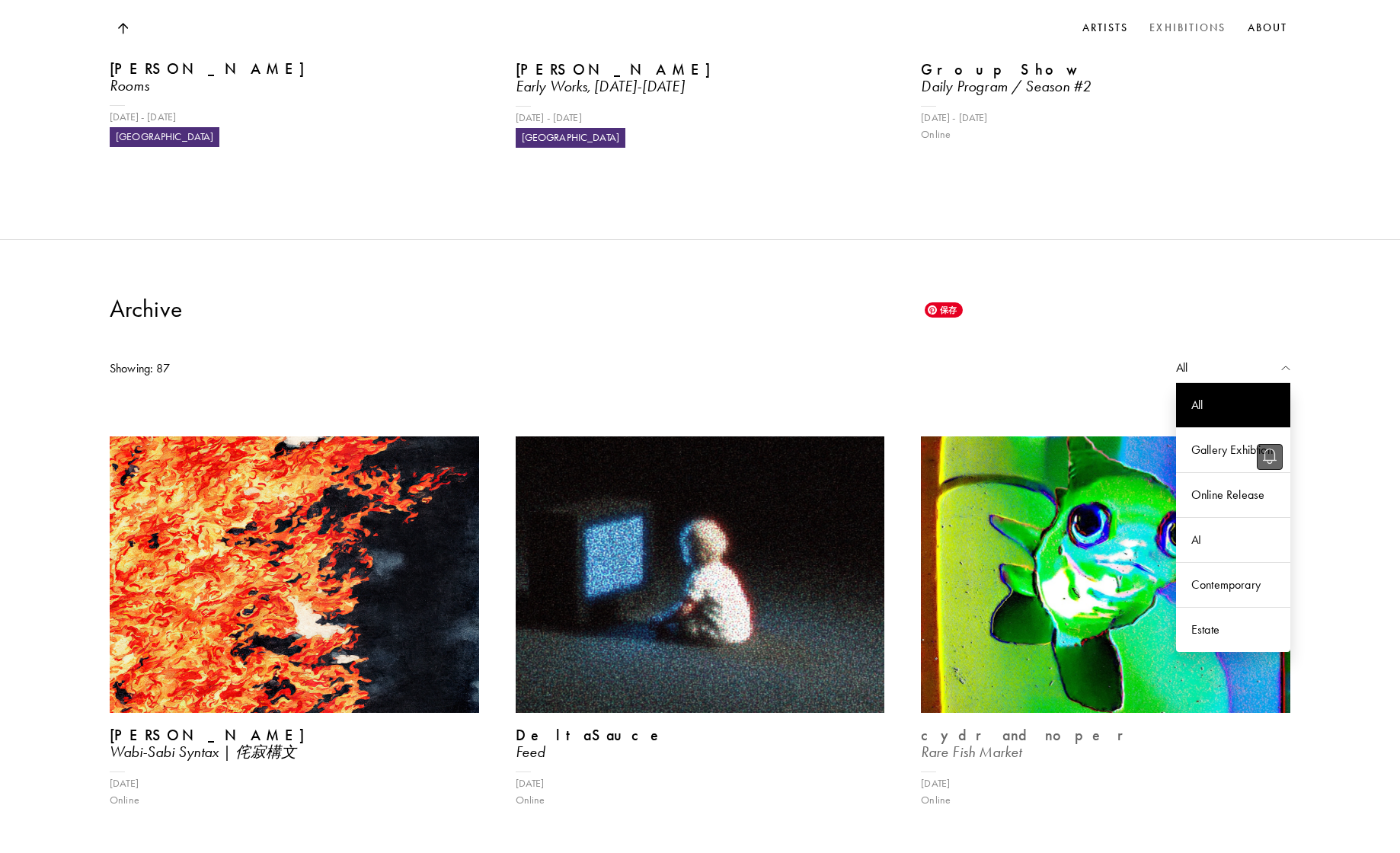
scroll to position [1233, 0]
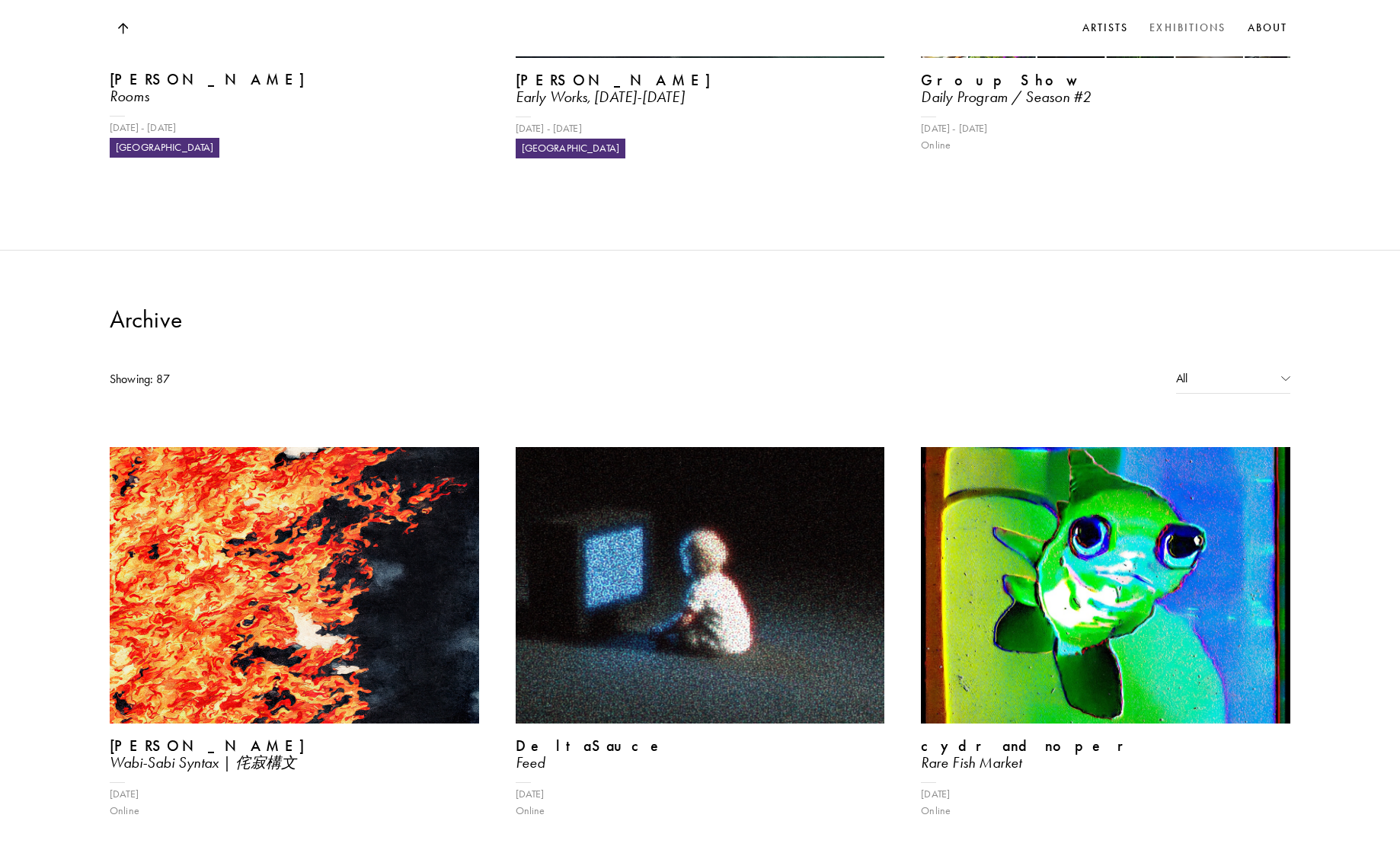
scroll to position [1433, 0]
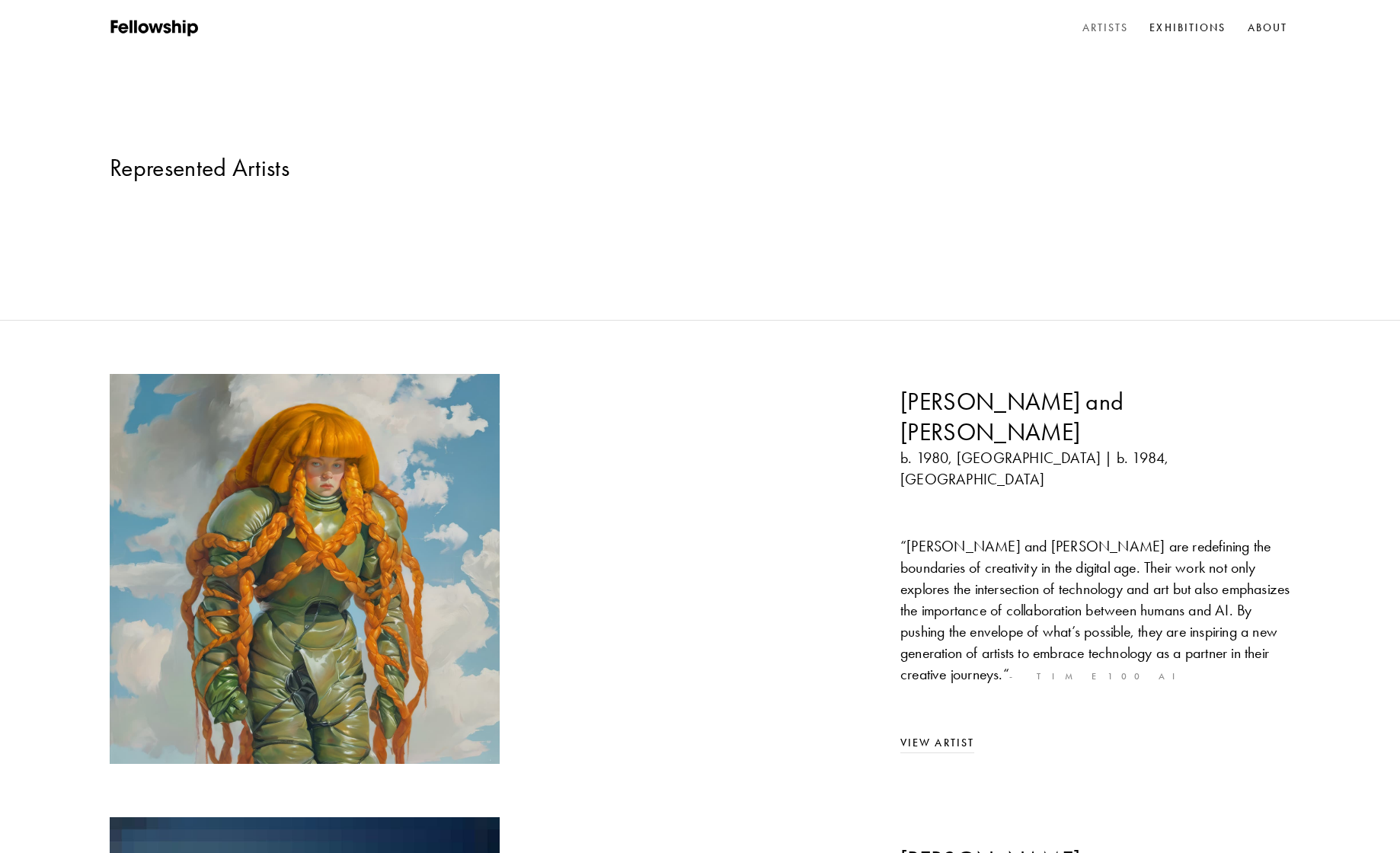
click at [1100, 26] on link "Artists" at bounding box center [1106, 28] width 53 height 23
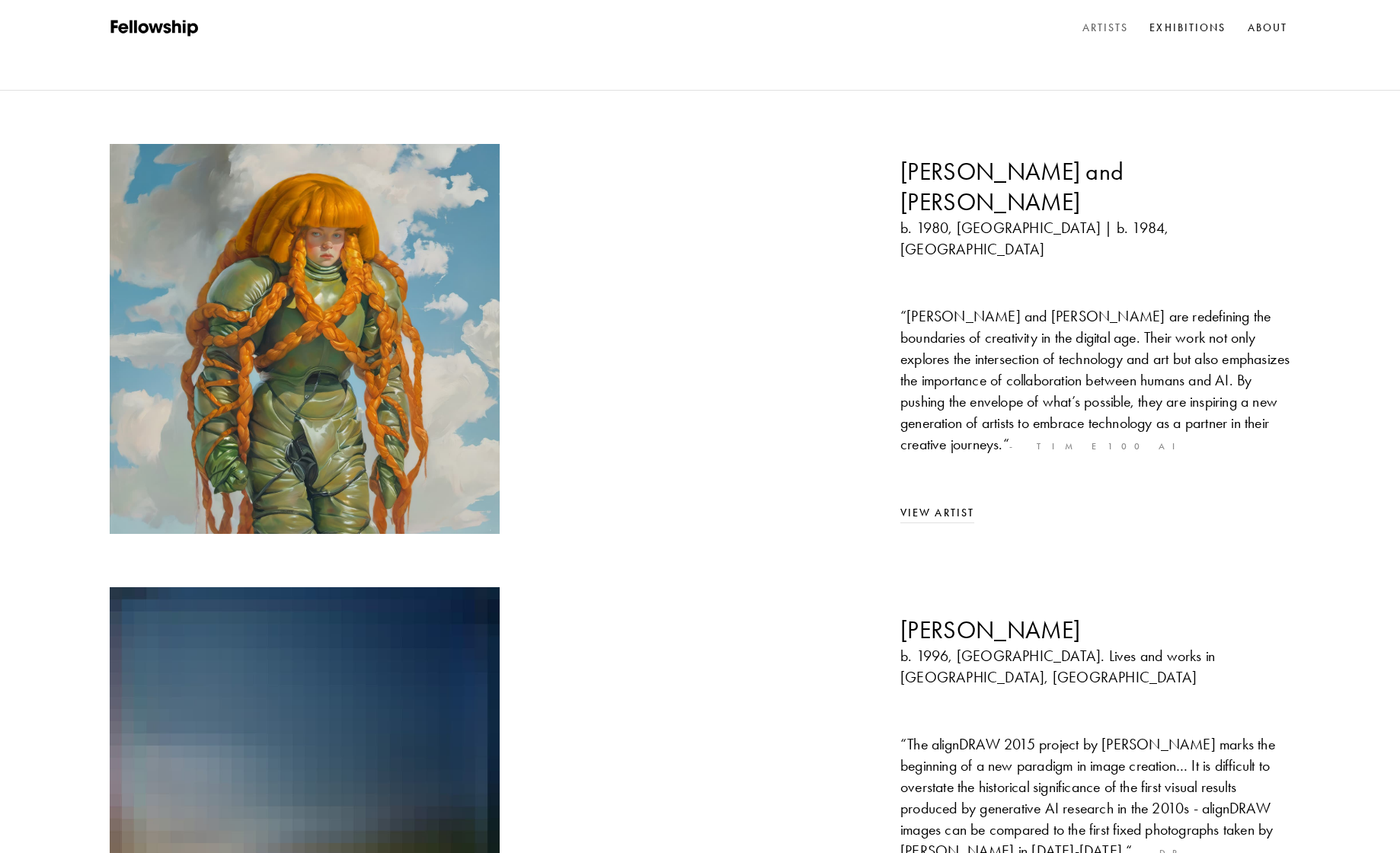
scroll to position [270, 0]
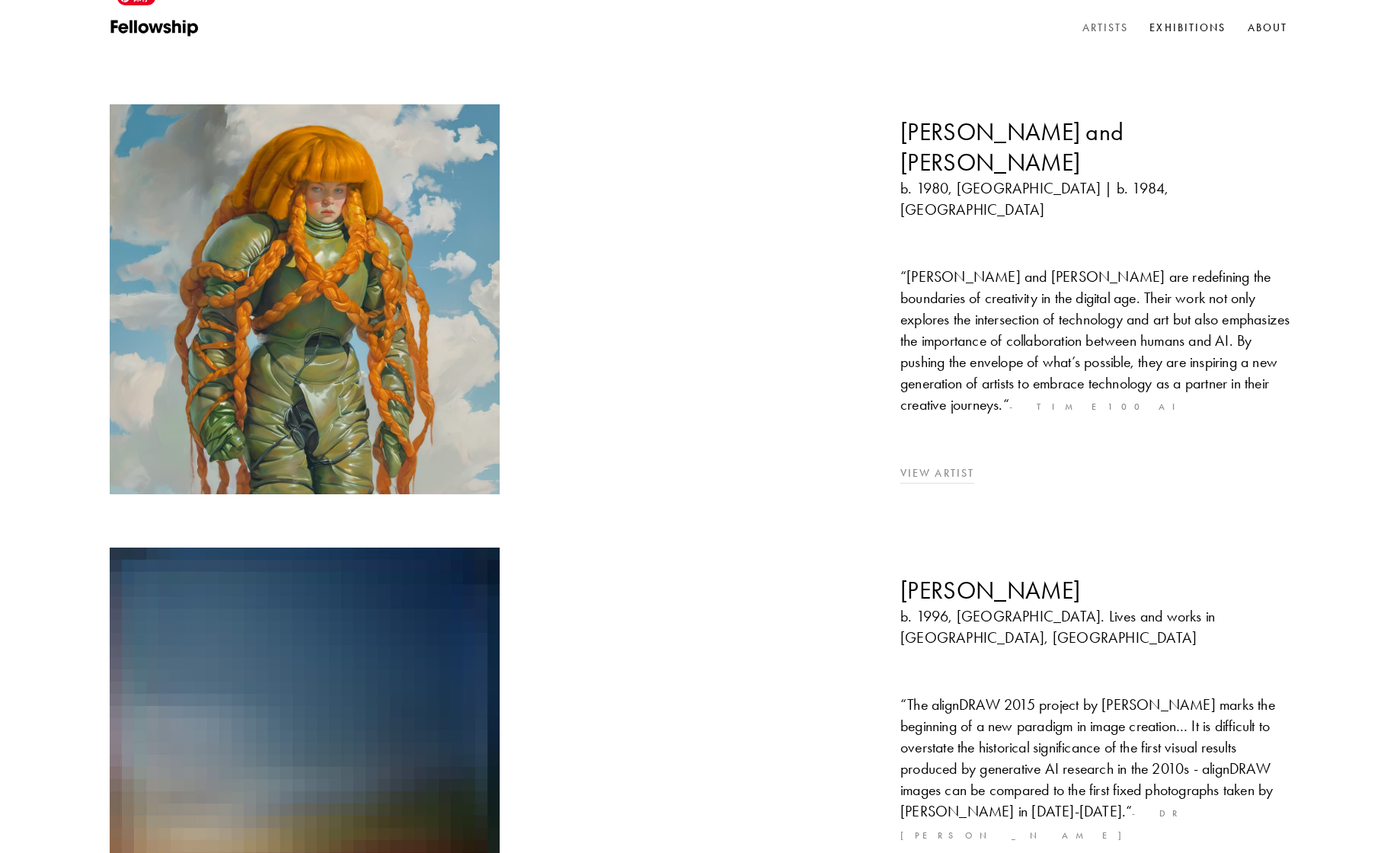
click at [425, 284] on img at bounding box center [304, 299] width 410 height 410
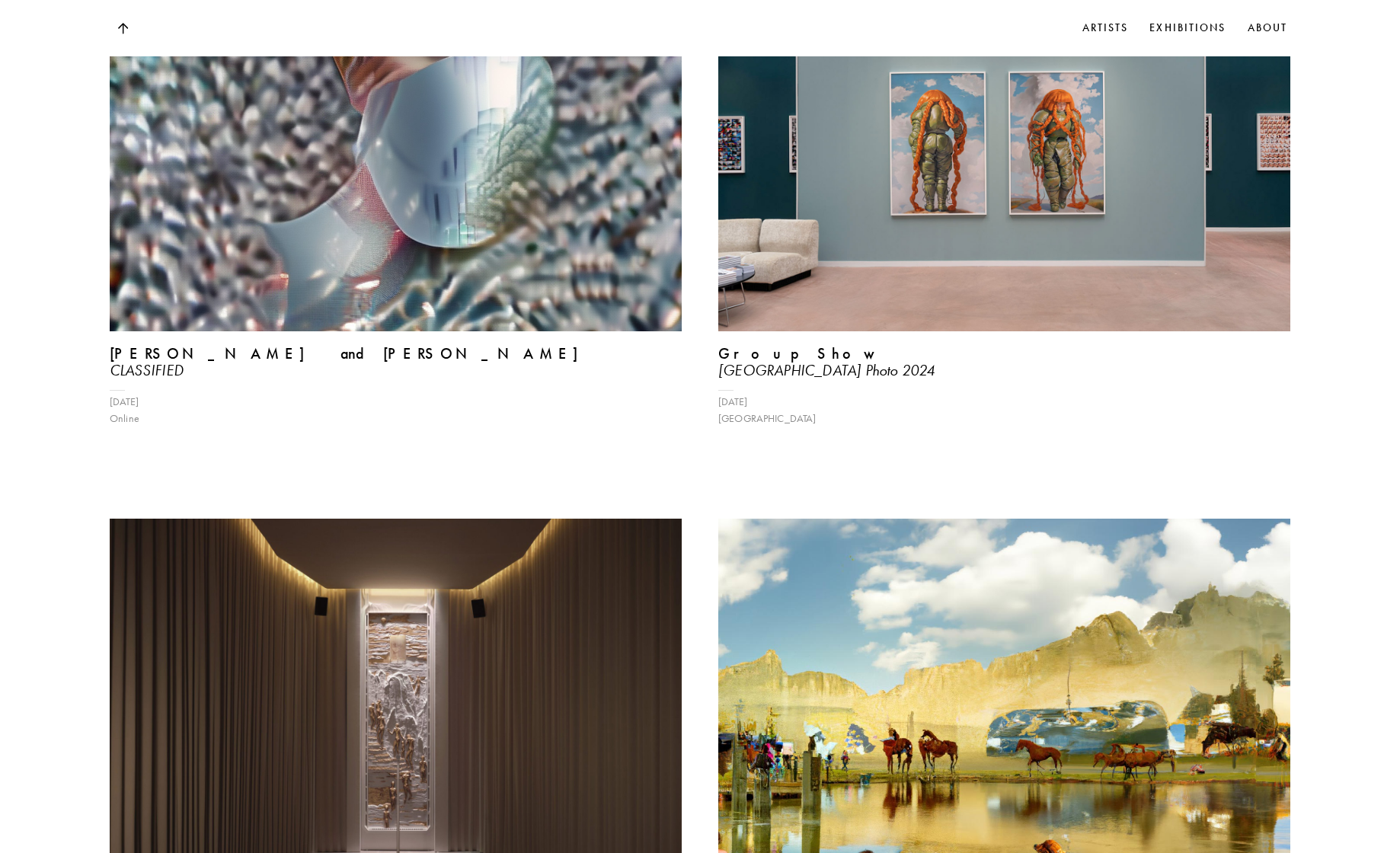
scroll to position [2101, 0]
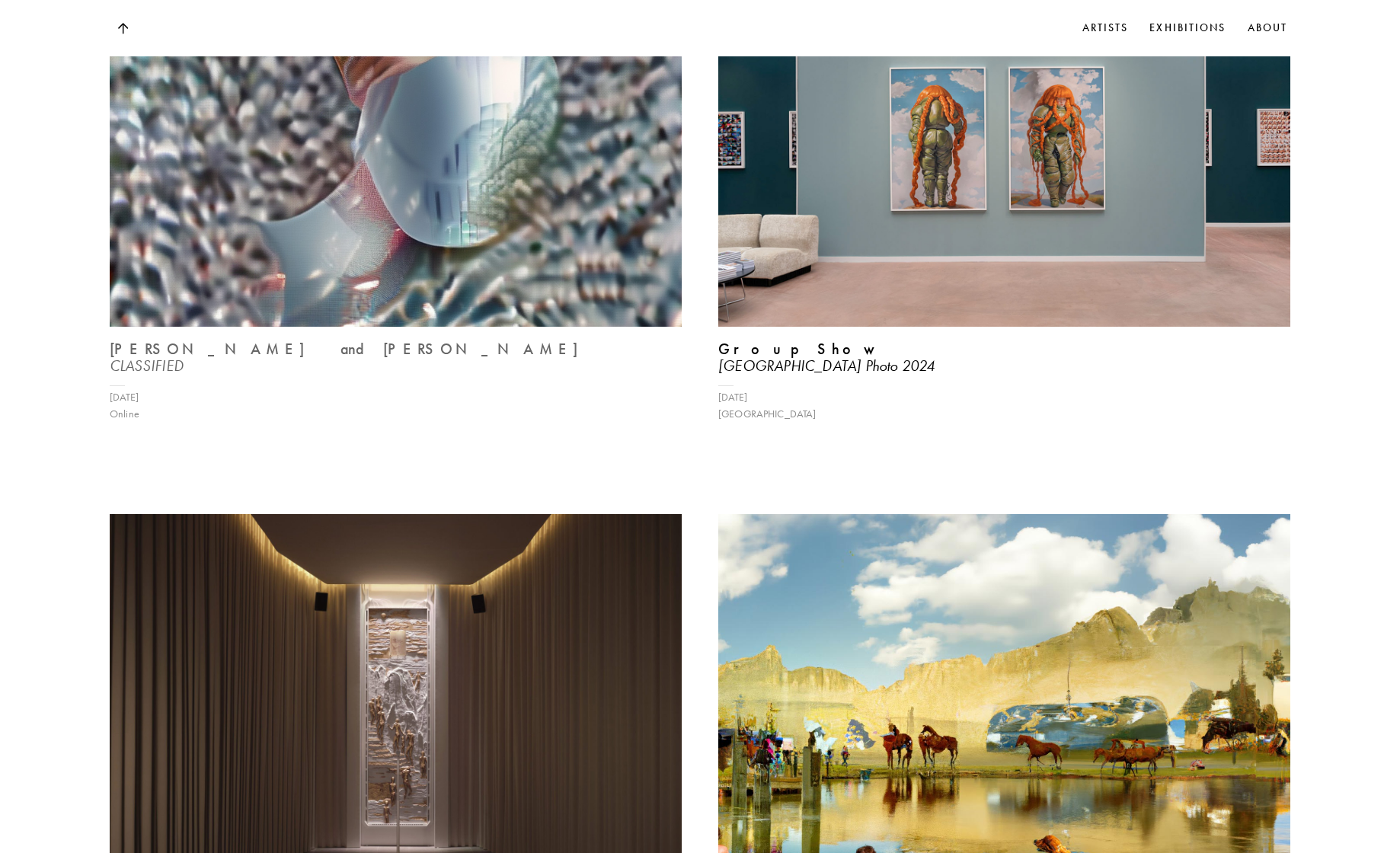
click at [370, 290] on img at bounding box center [396, 112] width 590 height 442
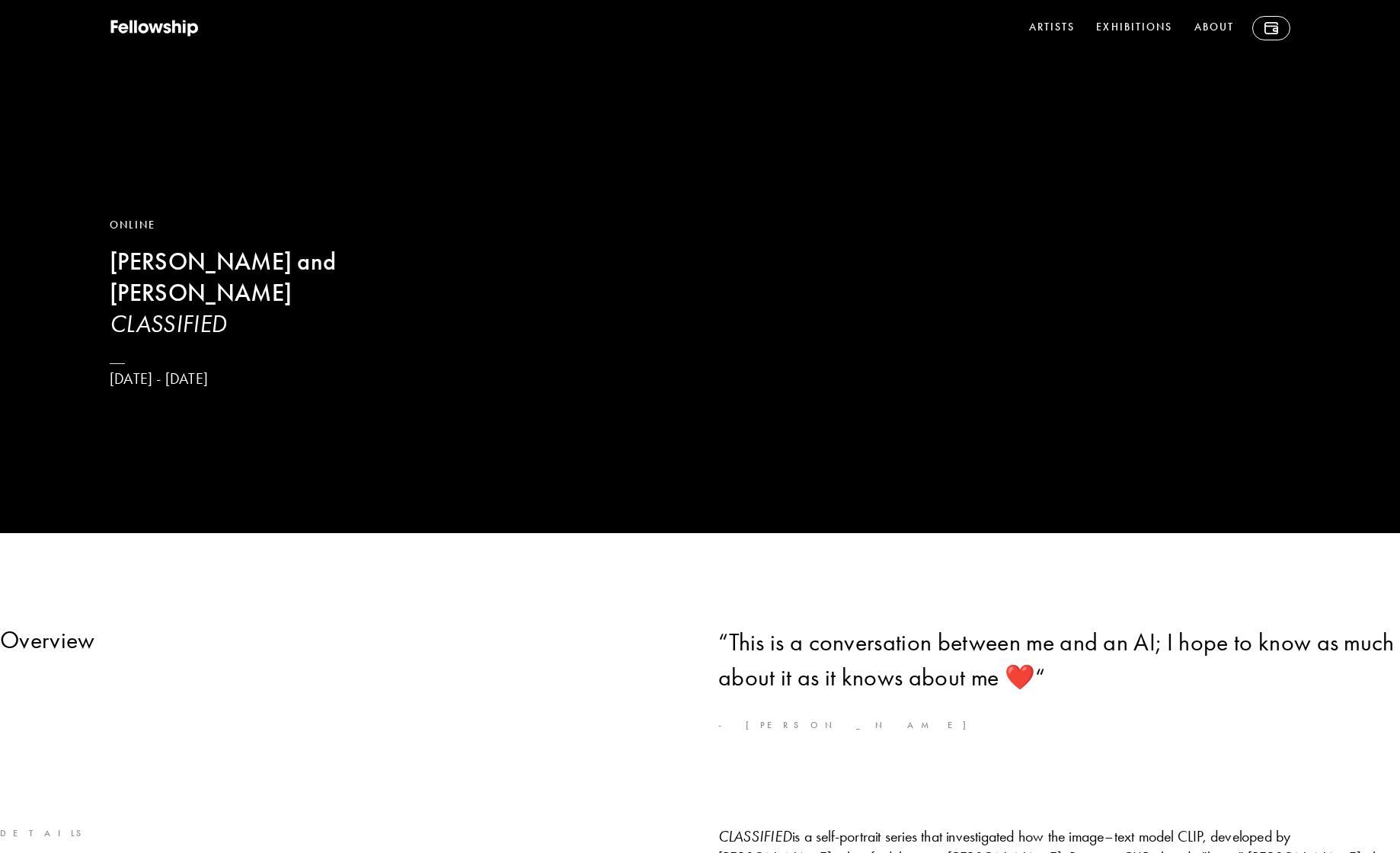
scroll to position [202, 0]
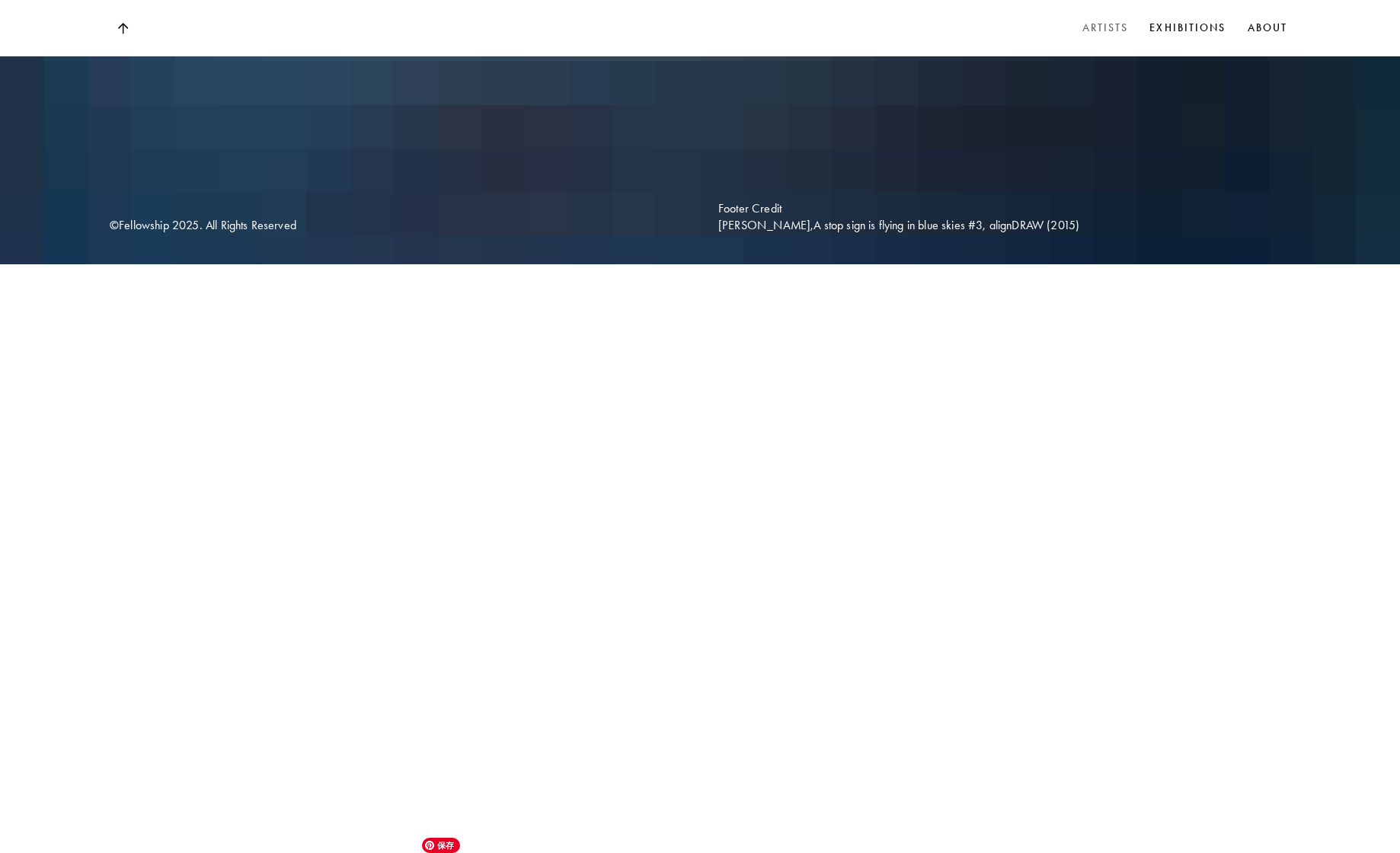
scroll to position [6450, 0]
